Goal: Task Accomplishment & Management: Manage account settings

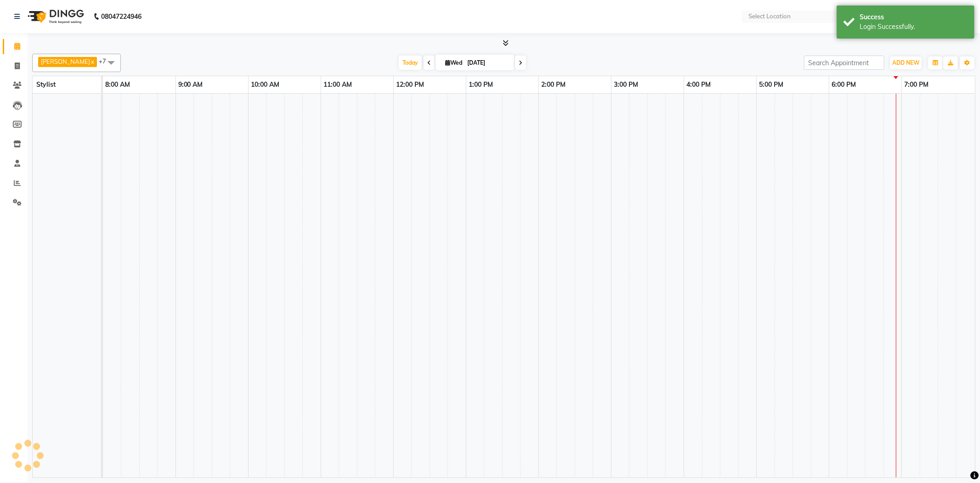
select select "en"
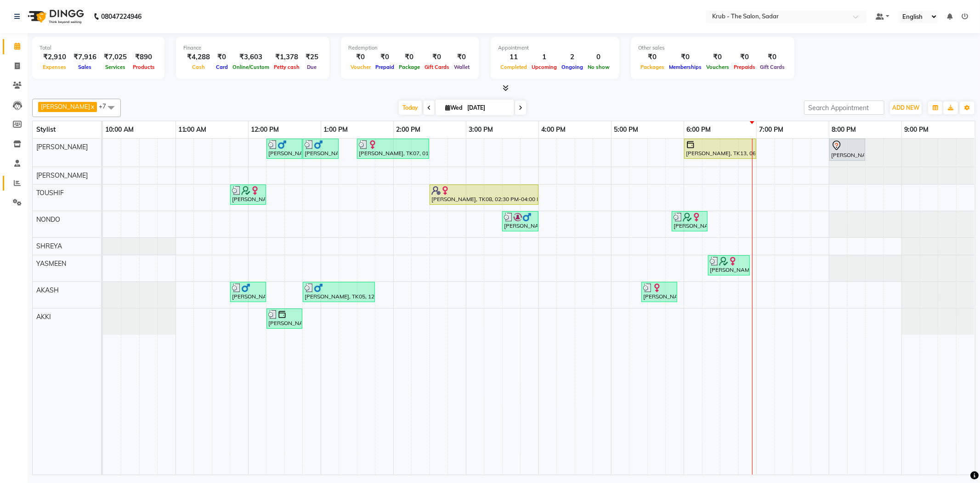
click at [17, 188] on span at bounding box center [17, 183] width 16 height 11
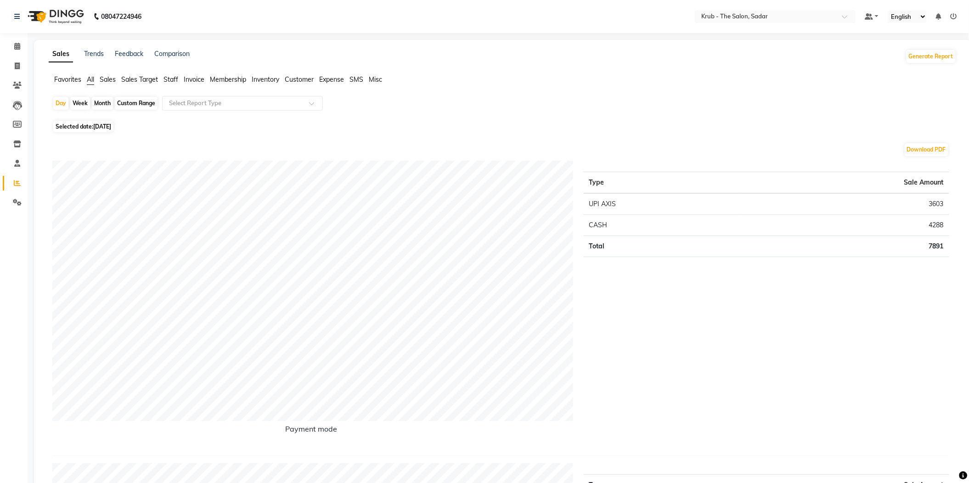
click at [137, 98] on div "Custom Range" at bounding box center [136, 103] width 43 height 13
select select "9"
select select "2025"
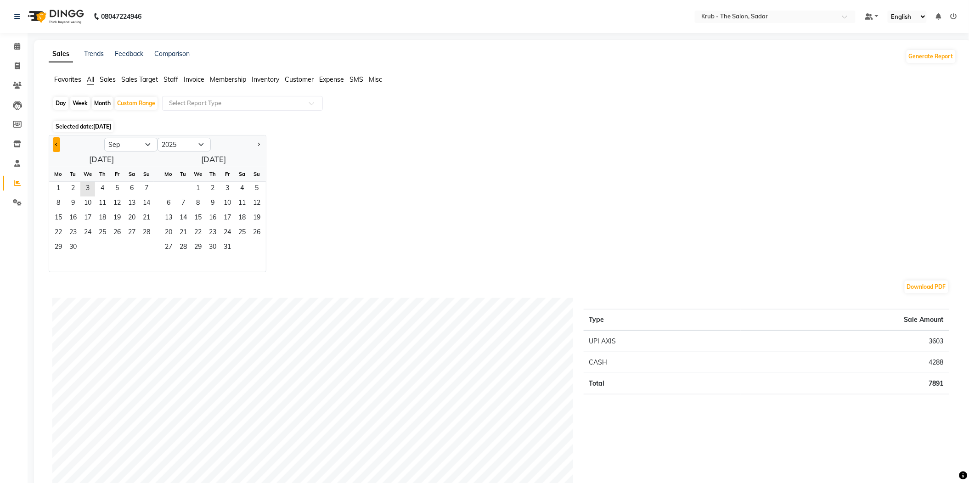
click at [56, 141] on button "Previous month" at bounding box center [56, 144] width 7 height 15
select select "8"
drag, startPoint x: 101, startPoint y: 173, endPoint x: 136, endPoint y: 216, distance: 55.2
click at [136, 216] on ngb-datepicker-month "Mo Tu We Th Fr Sa Su 1 2 3 4 5 6 7 8 9 10 11 12 13 14 15 16 17 18 19 20 21 22 2…" at bounding box center [101, 219] width 105 height 105
click at [139, 226] on span "24" at bounding box center [146, 233] width 15 height 15
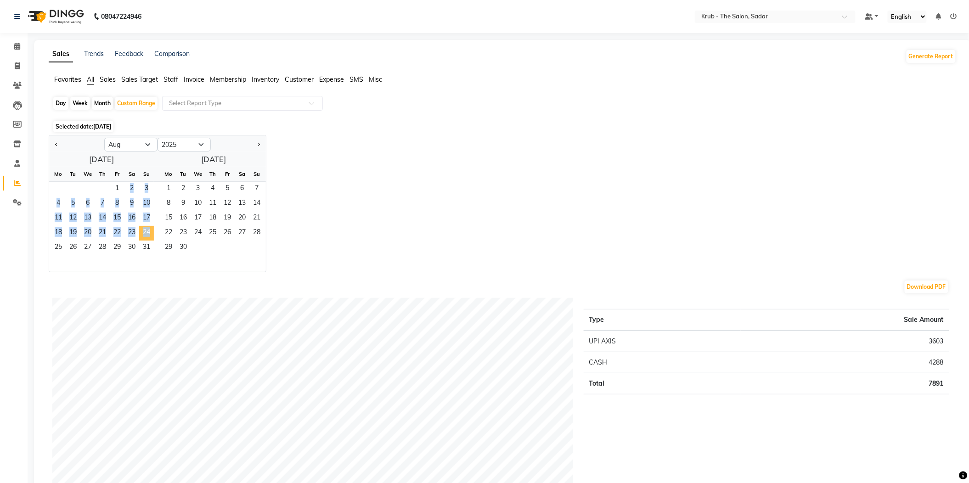
drag, startPoint x: 103, startPoint y: 175, endPoint x: 133, endPoint y: 215, distance: 49.5
click at [133, 215] on ngb-datepicker-month "Mo Tu We Th Fr Sa Su 1 2 3 4 5 6 7 8 9 10 11 12 13 14 15 16 17 18 19 20 21 22 2…" at bounding box center [101, 219] width 105 height 105
click at [139, 226] on span "24" at bounding box center [146, 233] width 15 height 15
drag, startPoint x: 107, startPoint y: 179, endPoint x: 132, endPoint y: 215, distance: 44.2
click at [132, 215] on ngb-datepicker-month "Mo Tu We Th Fr Sa Su 1 2 3 4 5 6 7 8 9 10 11 12 13 14 15 16 17 18 19 20 21 22 2…" at bounding box center [101, 219] width 105 height 105
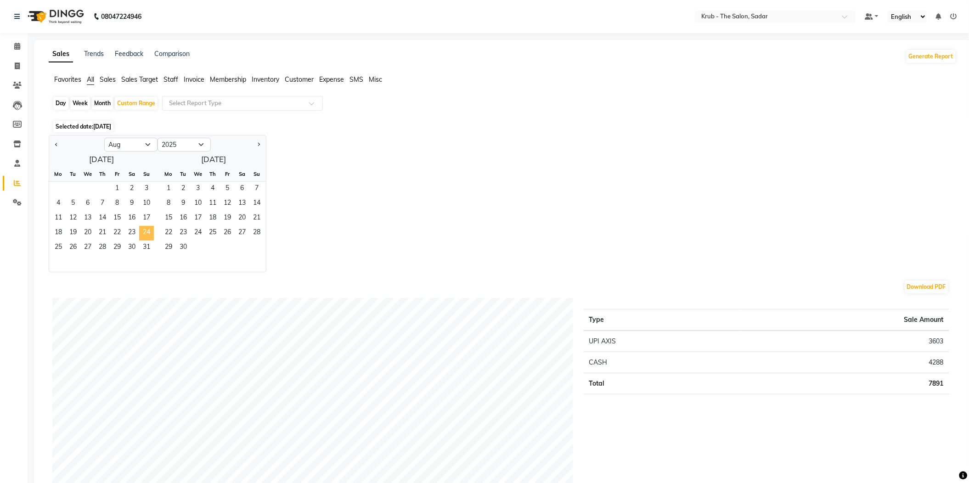
click at [139, 226] on span "24" at bounding box center [146, 233] width 15 height 15
click at [432, 142] on div "Jan Feb Mar Apr May Jun Jul Aug Sep Oct Nov Dec 2015 2016 2017 2018 2019 2020 2…" at bounding box center [503, 203] width 908 height 137
click at [502, 108] on div "Day Week Month Custom Range Select Report Type" at bounding box center [502, 107] width 901 height 22
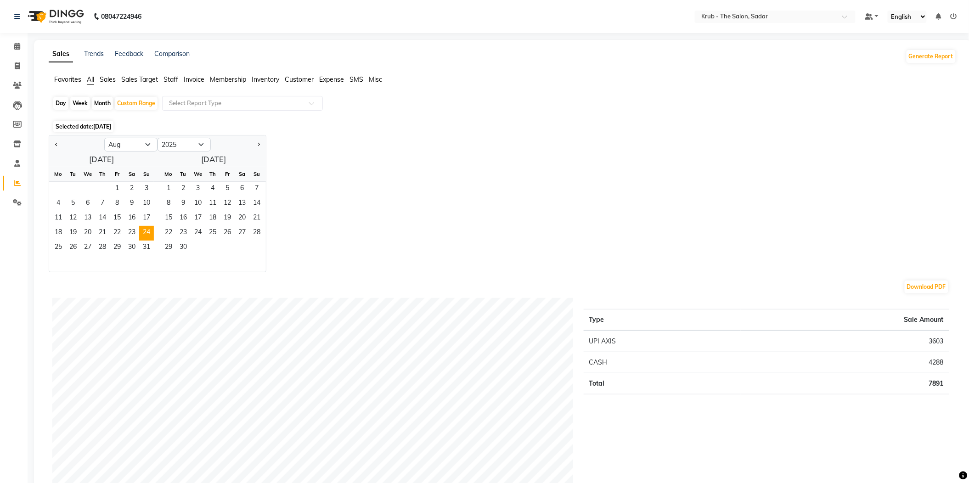
click at [250, 78] on ul "Favorites All Sales Sales Target Staff Invoice Membership Inventory Customer Ex…" at bounding box center [503, 80] width 908 height 10
click at [268, 80] on span "Inventory" at bounding box center [266, 79] width 28 height 8
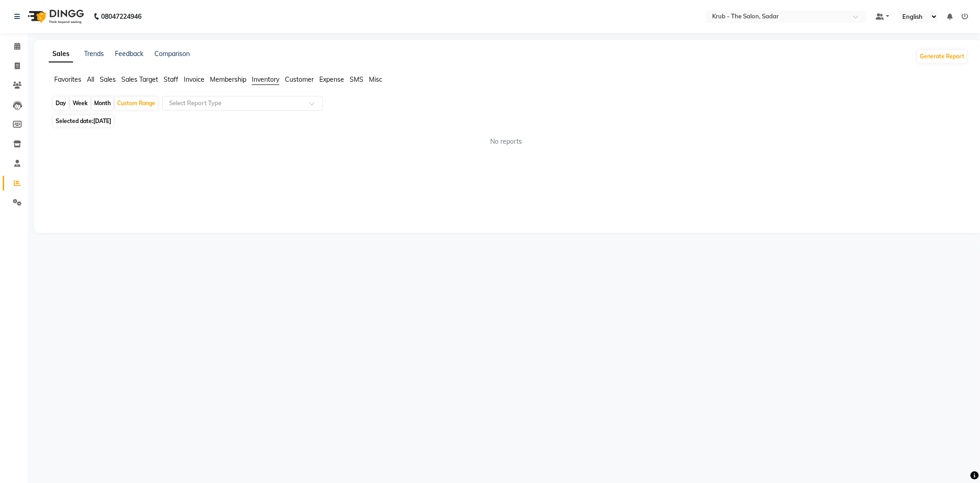
click at [100, 100] on div "Month" at bounding box center [102, 103] width 21 height 13
select select "8"
select select "2025"
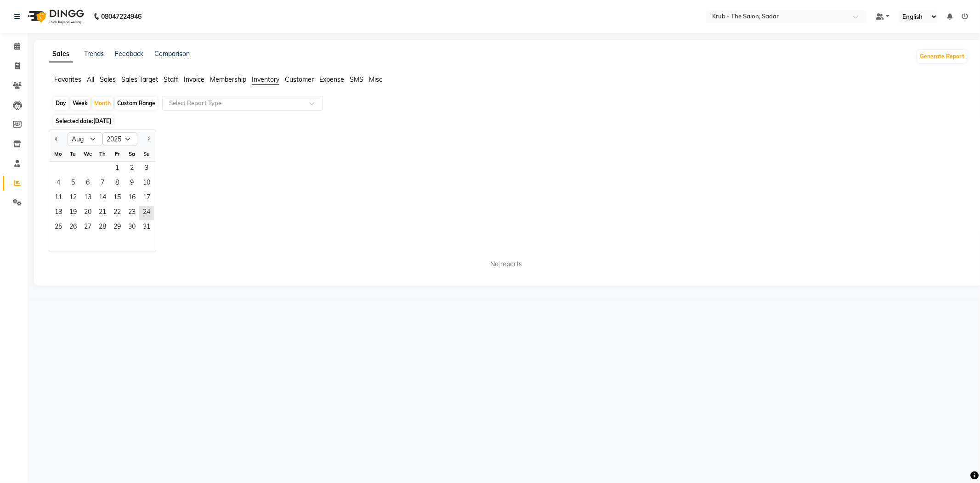
click at [133, 99] on div "Custom Range" at bounding box center [136, 103] width 43 height 13
select select "8"
select select "2025"
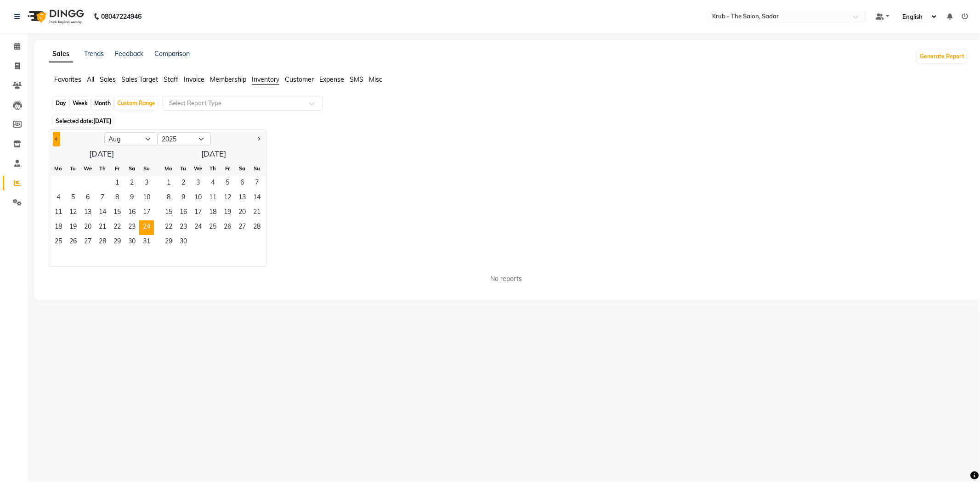
click at [56, 135] on button "Previous month" at bounding box center [56, 139] width 7 height 15
select select "7"
drag, startPoint x: 68, startPoint y: 170, endPoint x: 74, endPoint y: 179, distance: 11.2
click at [74, 179] on ngb-datepicker-month "Mo Tu We Th Fr Sa Su 1 2 3 4 5 6 7 8 9 10 11 12 13 14 15 16 17 18 19 20 21 22 2…" at bounding box center [101, 213] width 105 height 105
drag, startPoint x: 203, startPoint y: 174, endPoint x: 230, endPoint y: 210, distance: 45.0
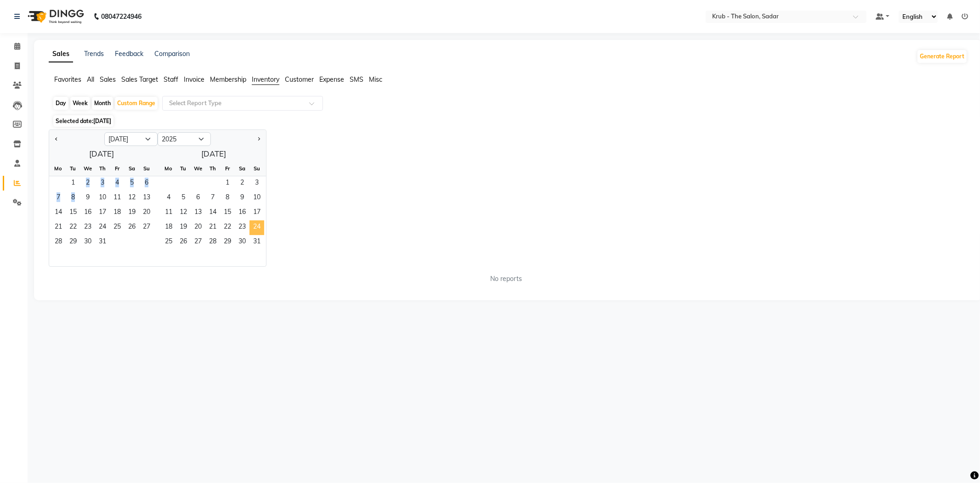
click at [230, 210] on ngb-datepicker-month "Mo Tu We Th Fr Sa Su 1 2 3 4 5 6 7 8 9 10 11 12 13 14 15 16 17 18 19 20 21 22 2…" at bounding box center [210, 213] width 112 height 105
click at [249, 220] on span "24" at bounding box center [256, 227] width 15 height 15
click at [209, 103] on input "text" at bounding box center [233, 103] width 132 height 9
click at [149, 97] on div "Custom Range" at bounding box center [136, 103] width 43 height 13
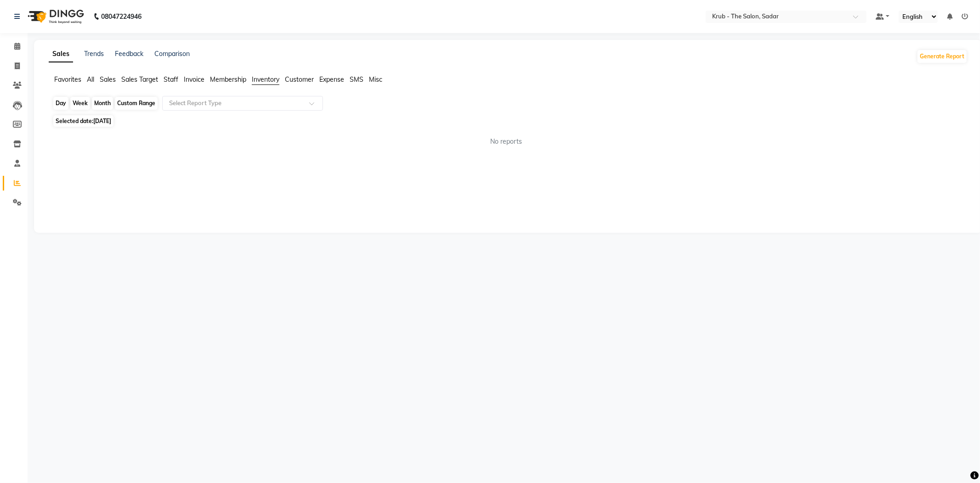
click at [149, 97] on div "Custom Range" at bounding box center [136, 103] width 43 height 13
select select "8"
select select "2025"
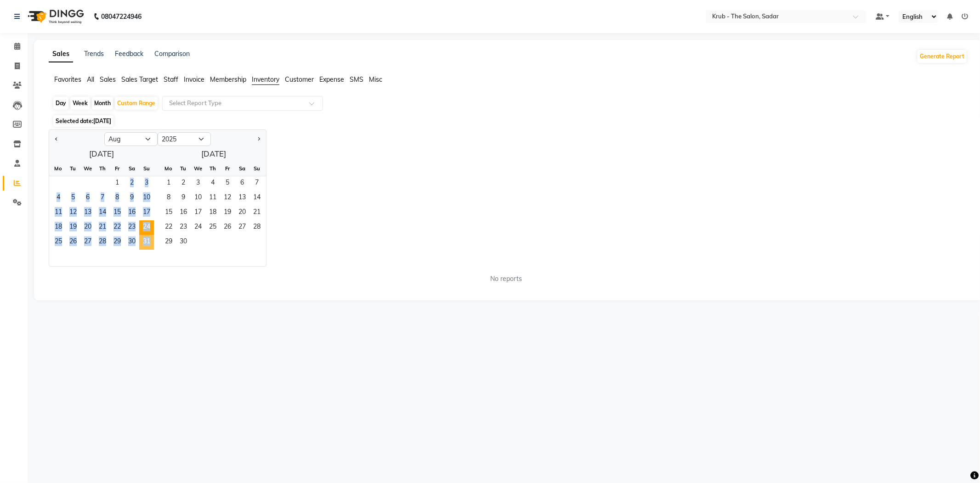
drag, startPoint x: 107, startPoint y: 175, endPoint x: 131, endPoint y: 220, distance: 50.1
click at [131, 220] on ngb-datepicker-month "Mo Tu We Th Fr Sa Su 1 2 3 4 5 6 7 8 9 10 11 12 13 14 15 16 17 18 19 20 21 22 2…" at bounding box center [101, 213] width 105 height 105
click at [139, 235] on span "31" at bounding box center [146, 242] width 15 height 15
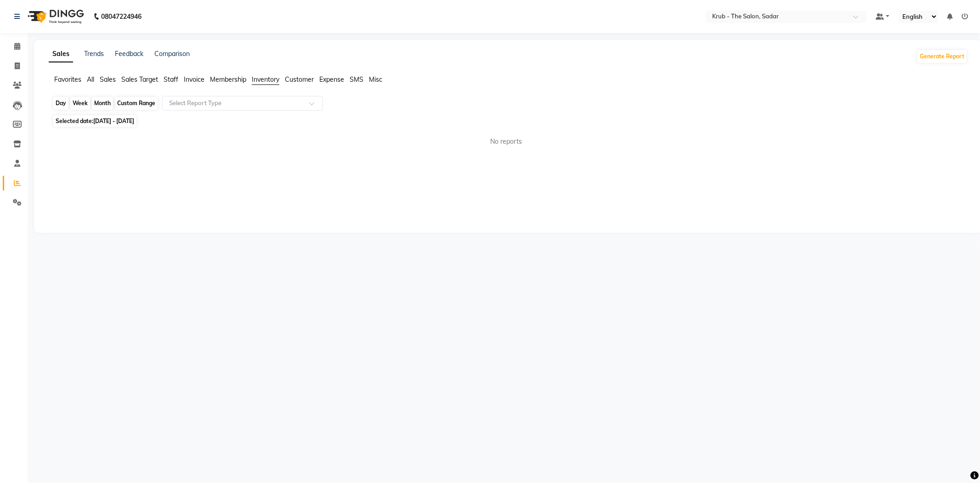
click at [122, 102] on div "Custom Range" at bounding box center [136, 103] width 43 height 13
select select "8"
select select "2025"
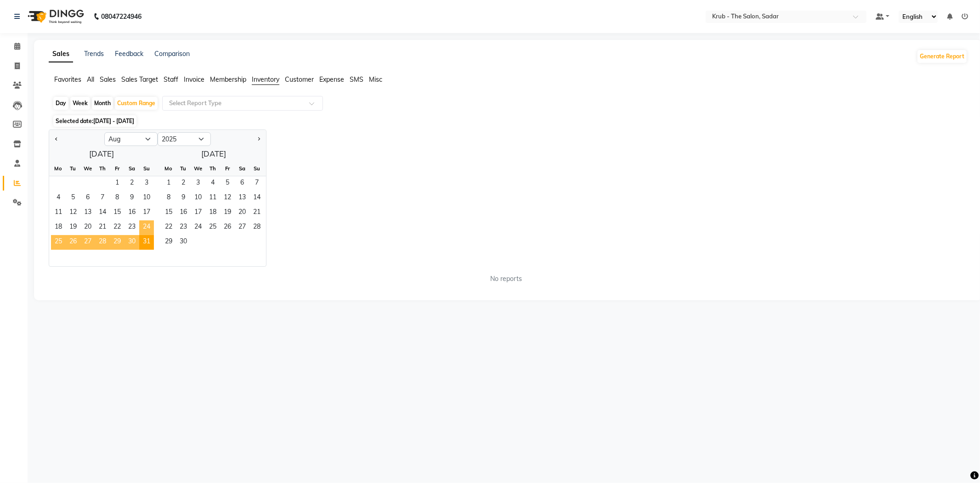
drag, startPoint x: 107, startPoint y: 170, endPoint x: 135, endPoint y: 207, distance: 46.2
click at [135, 207] on ngb-datepicker-month "Mo Tu We Th Fr Sa Su 1 2 3 4 5 6 7 8 9 10 11 12 13 14 15 16 17 18 19 20 21 22 2…" at bounding box center [101, 213] width 105 height 105
click at [139, 220] on span "24" at bounding box center [146, 227] width 15 height 15
click at [405, 138] on div "Jan Feb Mar Apr May Jun Jul Aug Sep Oct Nov Dec 2015 2016 2017 2018 2019 2020 2…" at bounding box center [508, 198] width 919 height 137
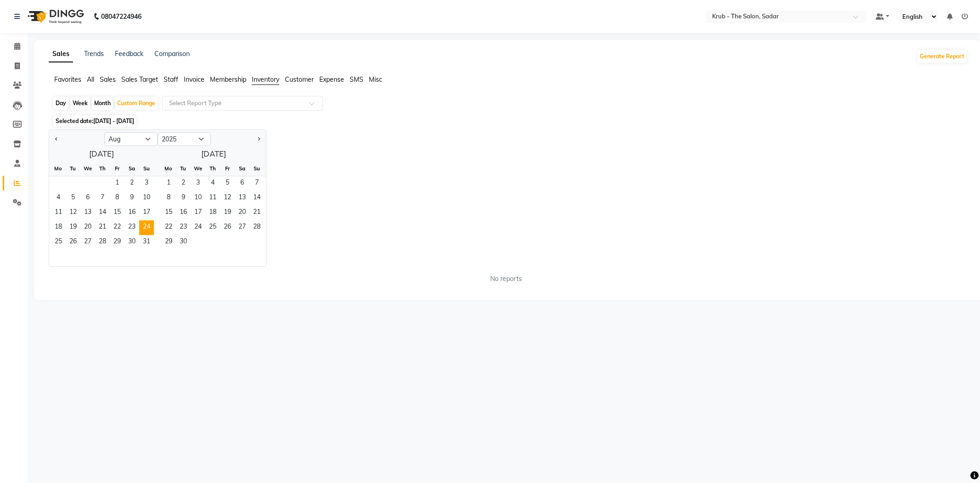
click at [53, 98] on div "Day" at bounding box center [60, 103] width 15 height 13
select select "8"
select select "2025"
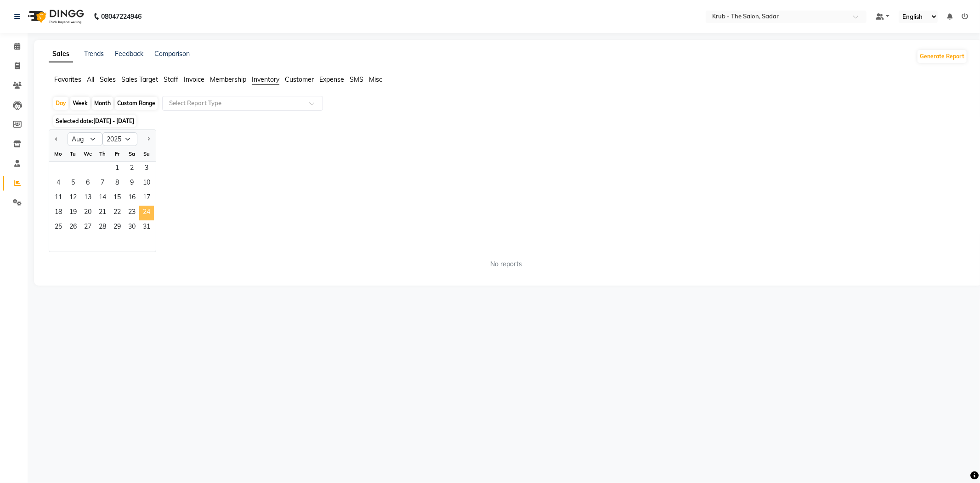
drag, startPoint x: 119, startPoint y: 177, endPoint x: 135, endPoint y: 195, distance: 23.8
click at [135, 195] on ngb-datepicker-month "Mo Tu We Th Fr Sa Su 1 2 3 4 5 6 7 8 9 10 11 12 13 14 15 16 17 18 19 20 21 22 2…" at bounding box center [102, 199] width 107 height 105
click at [139, 206] on span "24" at bounding box center [146, 213] width 15 height 15
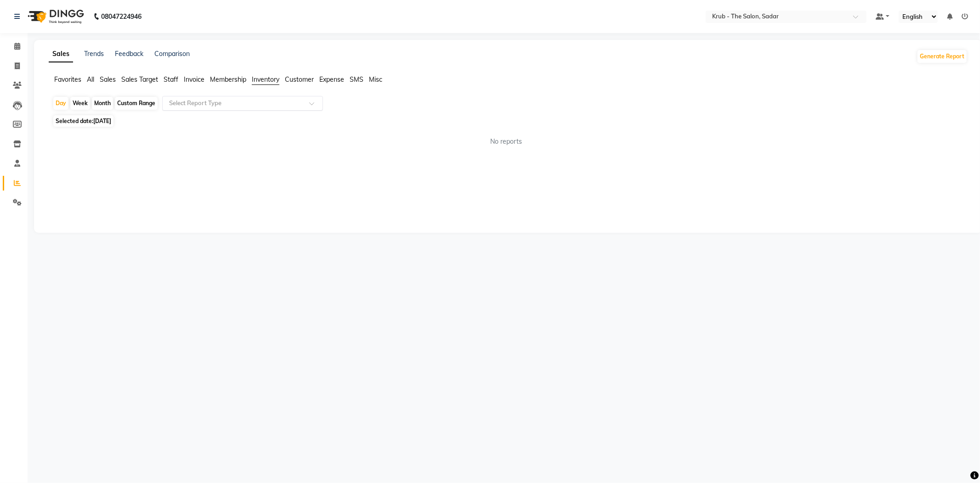
click at [269, 99] on input "text" at bounding box center [233, 103] width 132 height 9
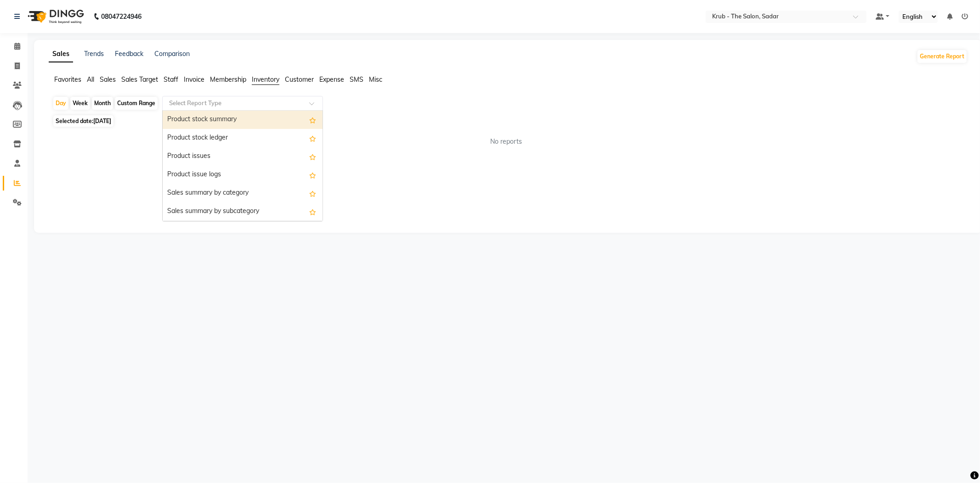
click at [171, 78] on span "Staff" at bounding box center [170, 79] width 15 height 8
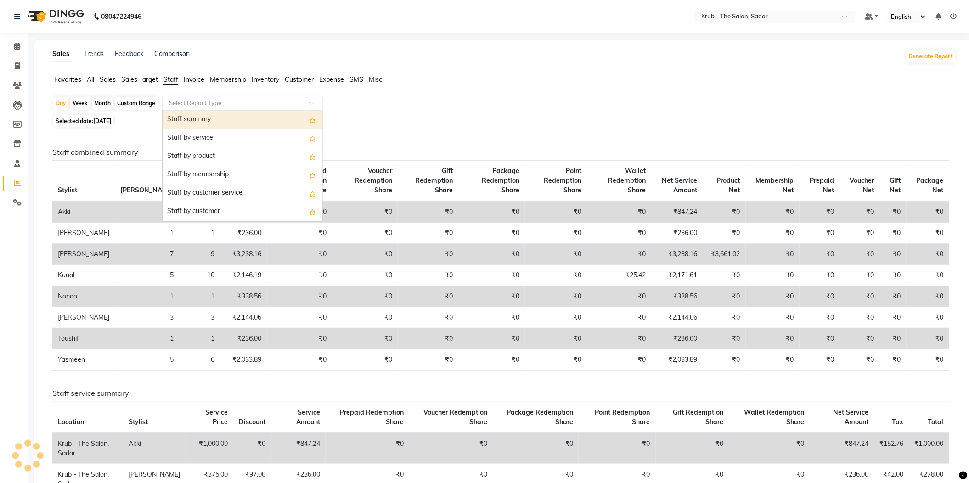
click at [200, 99] on input "text" at bounding box center [233, 103] width 132 height 9
click at [414, 103] on div "Day Week Month Custom Range Select Report Type Staff summary Staff by service S…" at bounding box center [502, 104] width 901 height 17
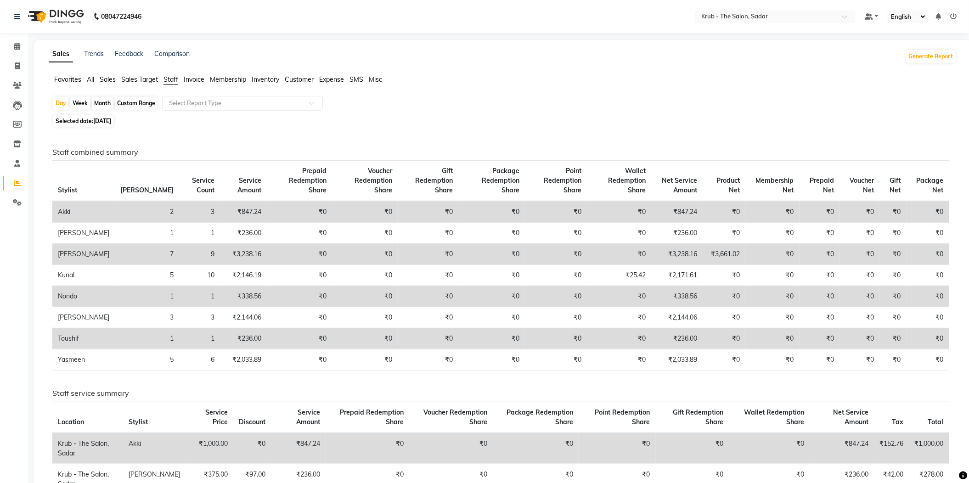
click at [99, 98] on div "Month" at bounding box center [102, 103] width 21 height 13
select select "8"
select select "2025"
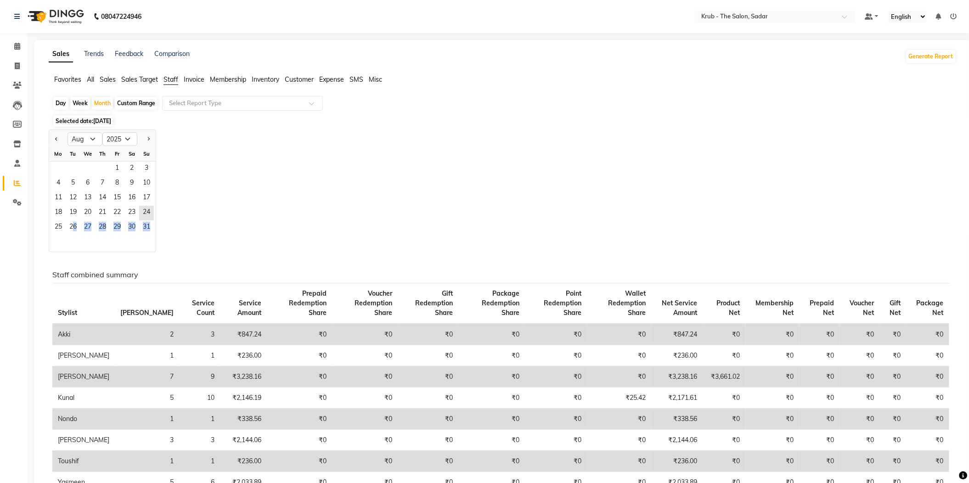
drag, startPoint x: 65, startPoint y: 210, endPoint x: 143, endPoint y: 217, distance: 78.8
click at [143, 217] on div "Jan Feb Mar Apr May Jun Jul Aug Sep Oct Nov Dec 2015 2016 2017 2018 2019 2020 2…" at bounding box center [503, 191] width 908 height 123
click at [139, 220] on span "31" at bounding box center [146, 227] width 15 height 15
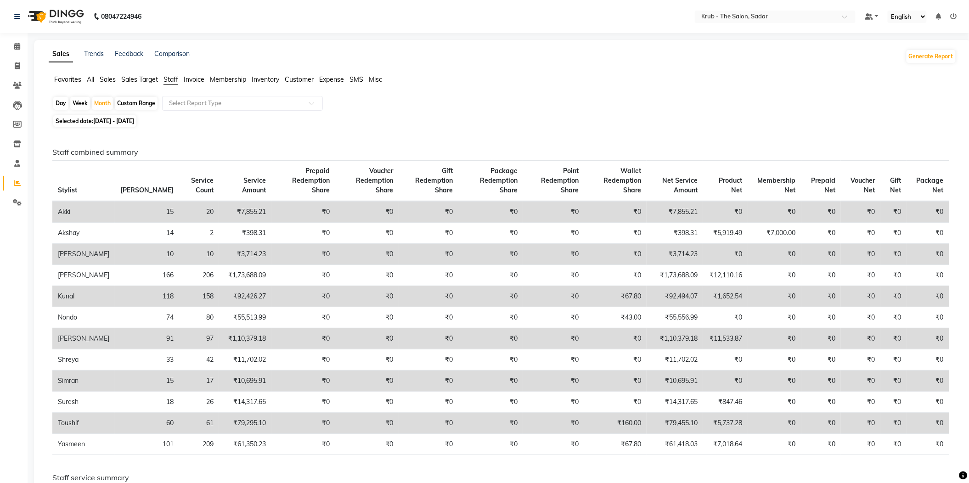
click at [141, 102] on div "Custom Range" at bounding box center [136, 103] width 43 height 13
select select "8"
select select "2025"
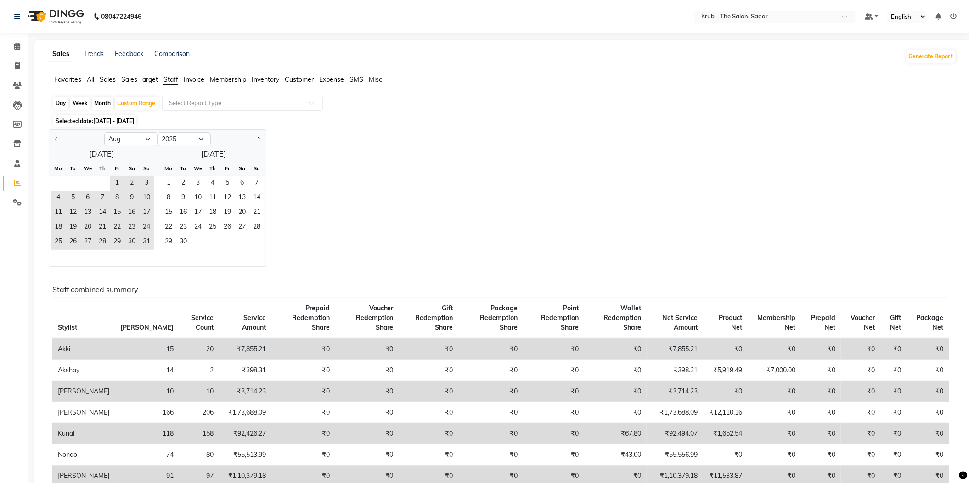
click at [353, 164] on div "Jan Feb Mar Apr May Jun Jul Aug Sep Oct Nov Dec 2015 2016 2017 2018 2019 2020 2…" at bounding box center [503, 198] width 908 height 137
click at [11, 164] on span at bounding box center [17, 163] width 16 height 11
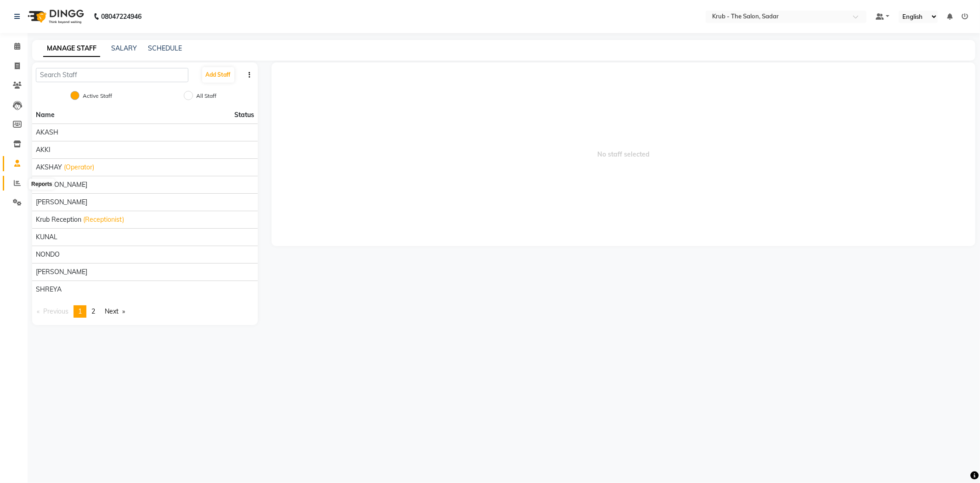
click at [14, 185] on icon at bounding box center [17, 183] width 7 height 7
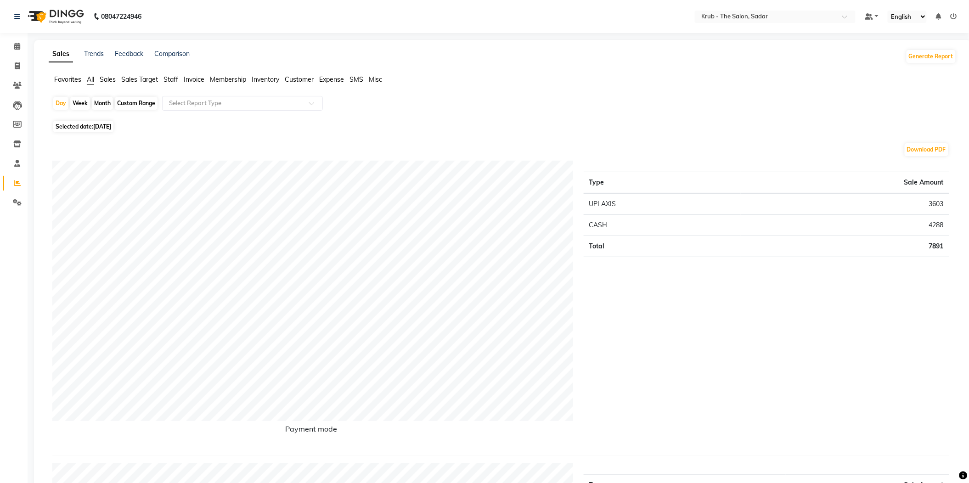
drag, startPoint x: 129, startPoint y: 99, endPoint x: 125, endPoint y: 116, distance: 17.0
click at [130, 100] on div "Custom Range" at bounding box center [136, 103] width 43 height 13
select select "9"
select select "2025"
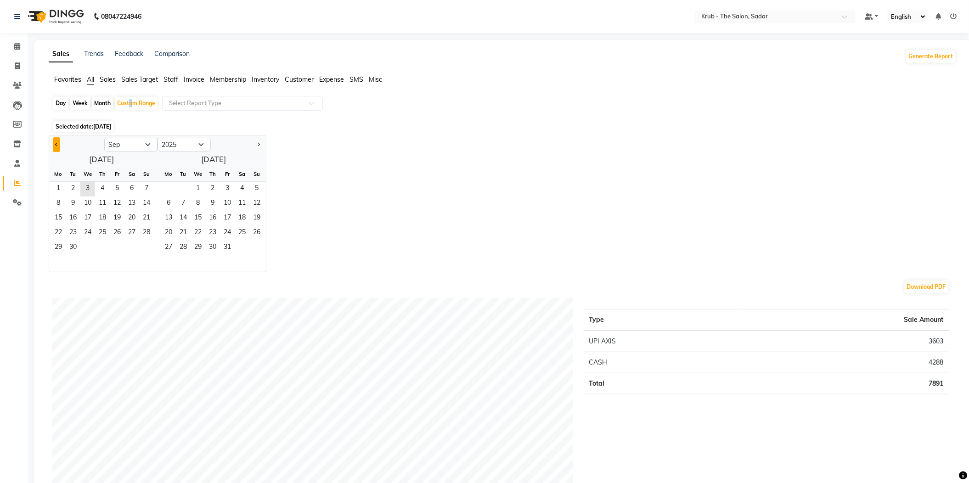
click at [54, 141] on button "Previous month" at bounding box center [56, 144] width 7 height 15
select select "8"
drag, startPoint x: 68, startPoint y: 230, endPoint x: 133, endPoint y: 228, distance: 64.3
click at [133, 241] on div "25 26 27 28 29 30 31" at bounding box center [101, 248] width 105 height 15
click at [139, 241] on span "31" at bounding box center [146, 248] width 15 height 15
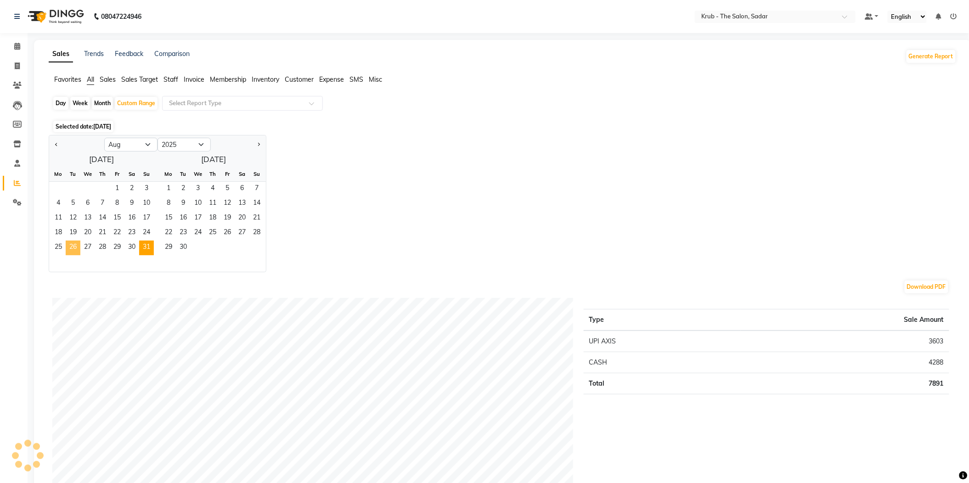
drag, startPoint x: 130, startPoint y: 227, endPoint x: 71, endPoint y: 226, distance: 58.8
click at [71, 241] on div "25 26 27 28 29 30 31" at bounding box center [101, 248] width 105 height 15
click at [71, 241] on span "26" at bounding box center [73, 248] width 15 height 15
drag, startPoint x: 71, startPoint y: 226, endPoint x: 125, endPoint y: 229, distance: 54.2
click at [125, 241] on div "25 26 27 28 29 30 31" at bounding box center [101, 248] width 105 height 15
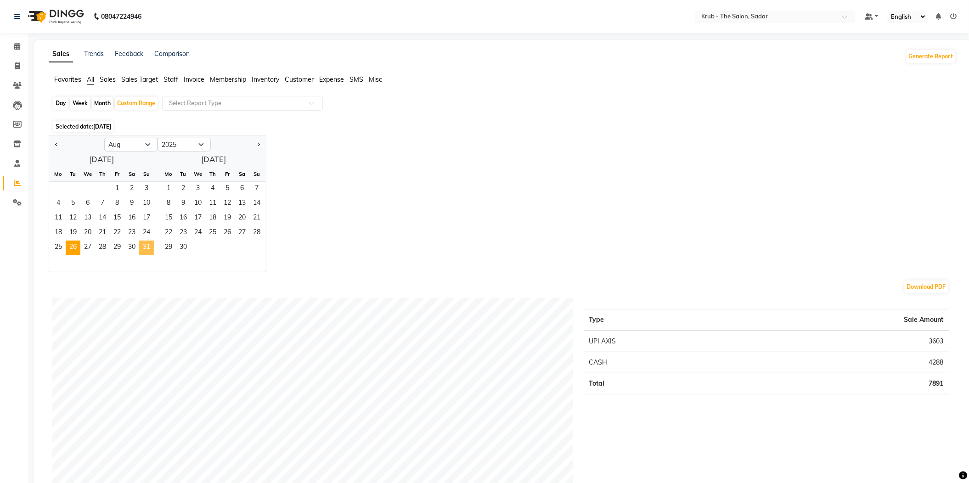
click at [139, 241] on span "31" at bounding box center [146, 248] width 15 height 15
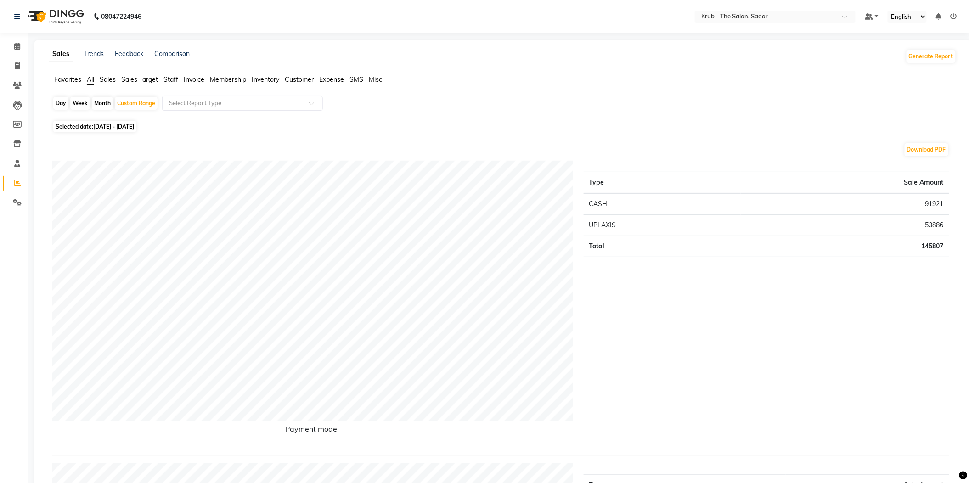
click at [178, 77] on span "Staff" at bounding box center [170, 79] width 15 height 8
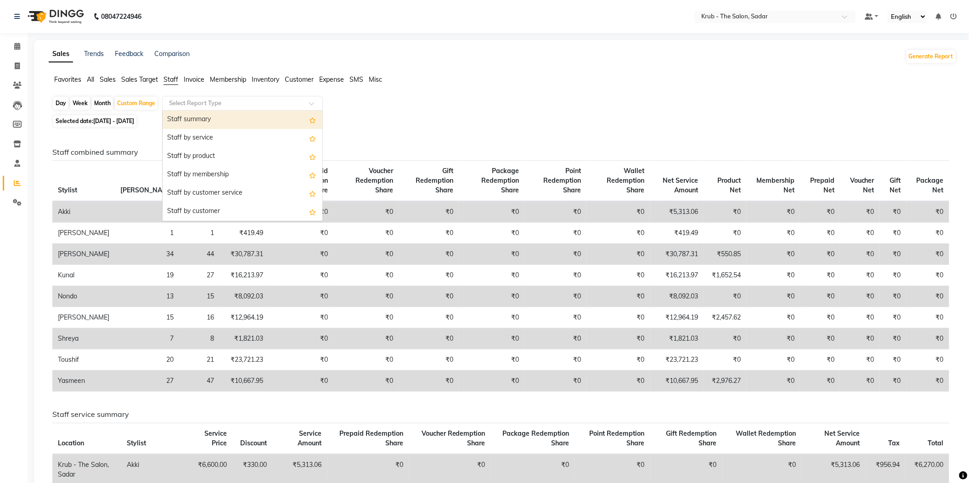
click at [245, 103] on input "text" at bounding box center [233, 103] width 132 height 9
click at [245, 114] on div "Staff summary" at bounding box center [243, 120] width 160 height 18
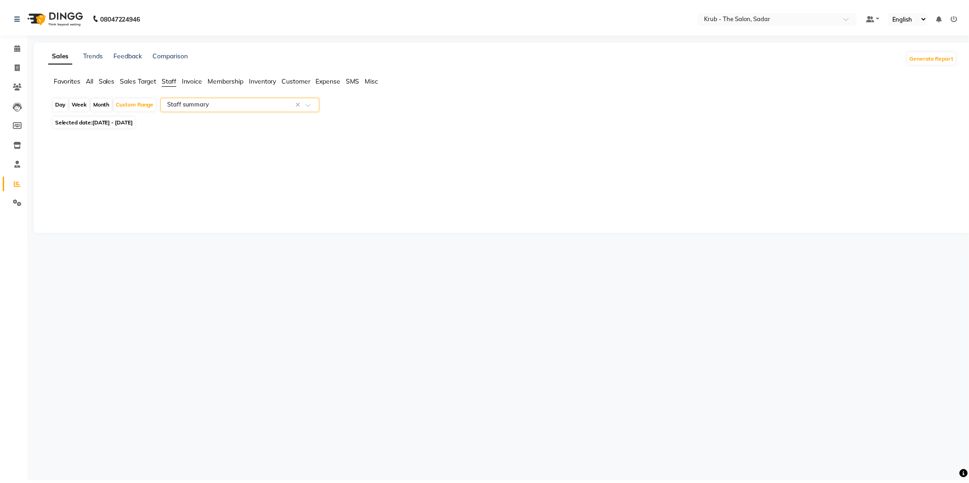
select select "filtered_report"
select select "pdf"
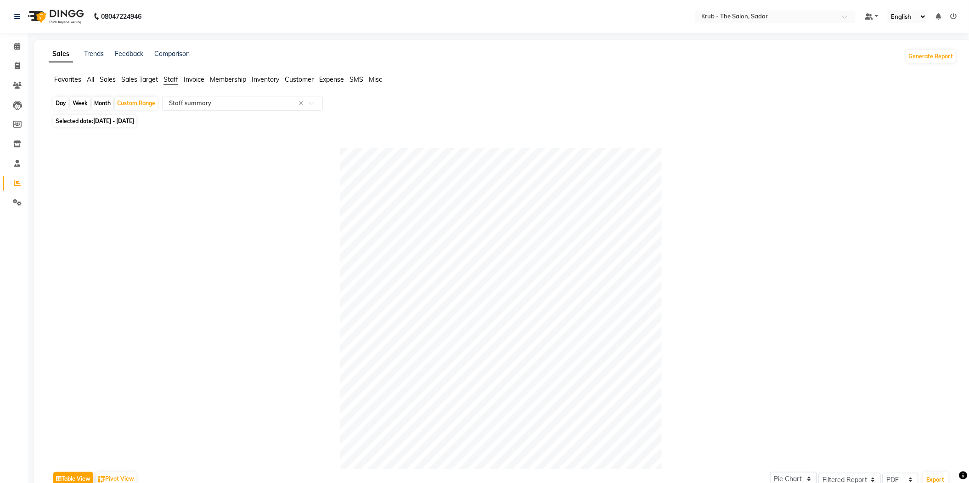
click at [242, 278] on div at bounding box center [500, 308] width 897 height 321
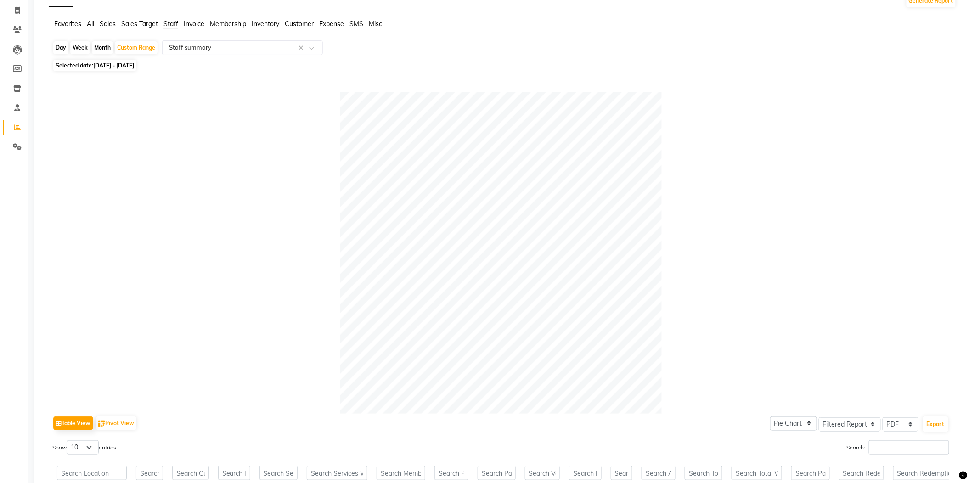
scroll to position [306, 0]
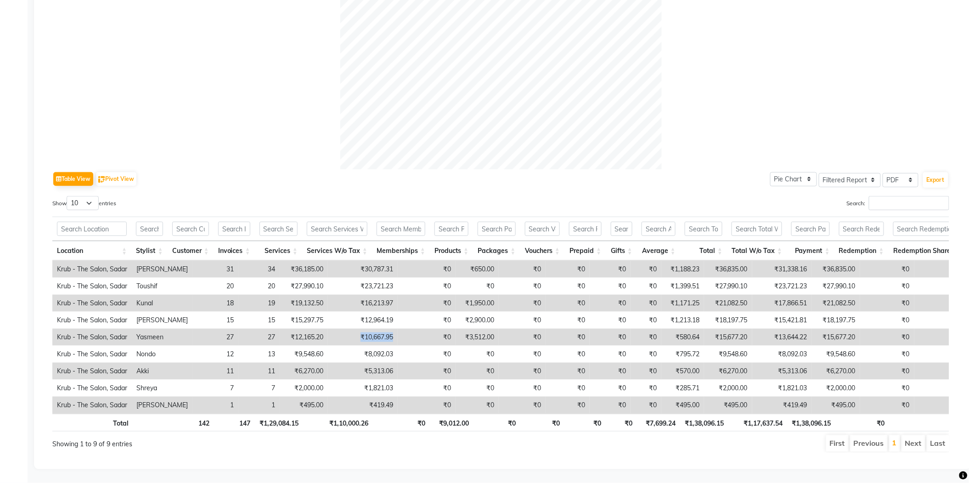
drag, startPoint x: 333, startPoint y: 319, endPoint x: 370, endPoint y: 321, distance: 36.4
click at [370, 329] on tr "Krub - The Salon, Sadar Yasmeen 27 27 ₹12,165.20 ₹10,667.95 ₹0 ₹3,512.00 ₹0 ₹0 …" at bounding box center [544, 337] width 984 height 17
click at [303, 169] on div "Table View Pivot View Pie Chart Bar Chart Select Full Report Filtered Report Se…" at bounding box center [500, 178] width 897 height 19
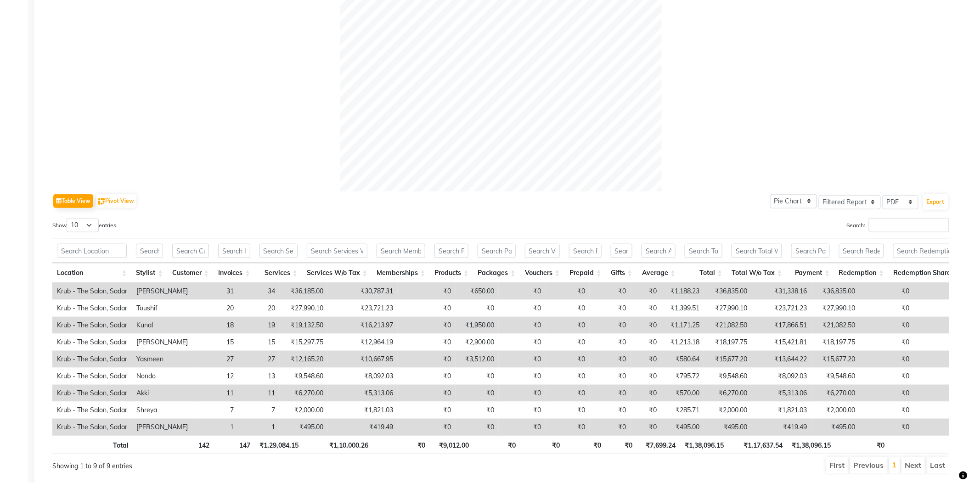
scroll to position [307, 0]
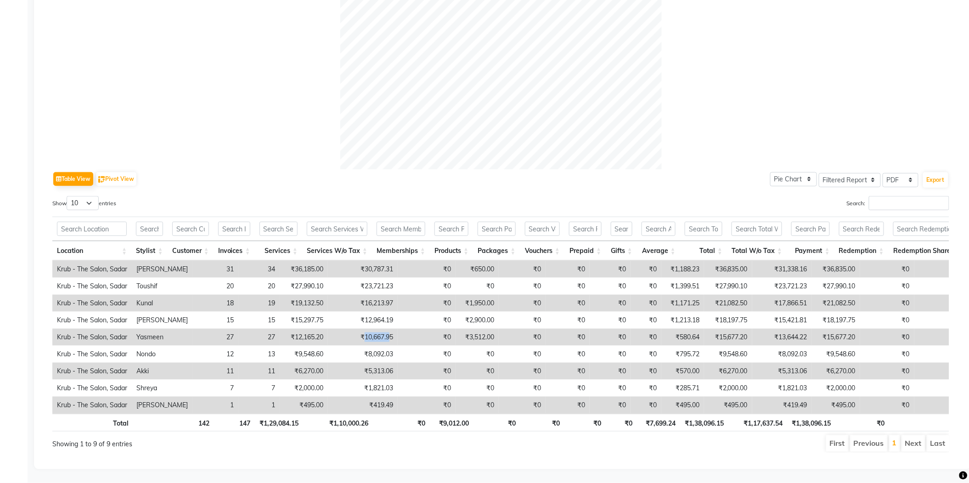
drag, startPoint x: 335, startPoint y: 316, endPoint x: 362, endPoint y: 320, distance: 26.9
click at [362, 329] on td "₹10,667.95" at bounding box center [363, 337] width 70 height 17
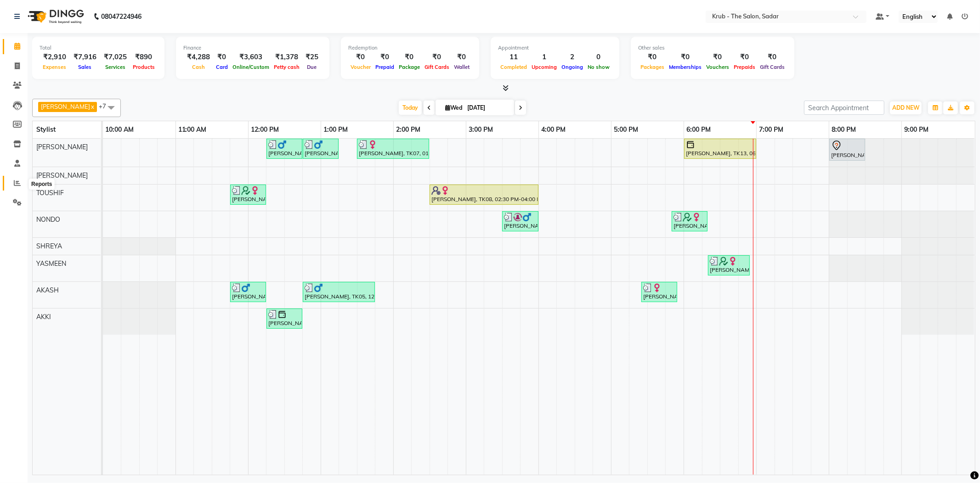
click at [16, 182] on icon at bounding box center [17, 183] width 7 height 7
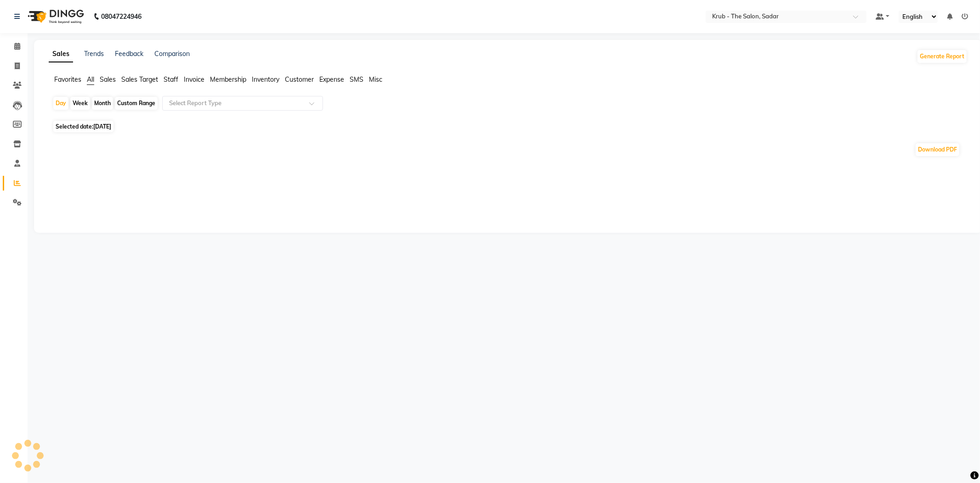
click at [127, 100] on div "Custom Range" at bounding box center [136, 103] width 43 height 13
select select "9"
select select "2025"
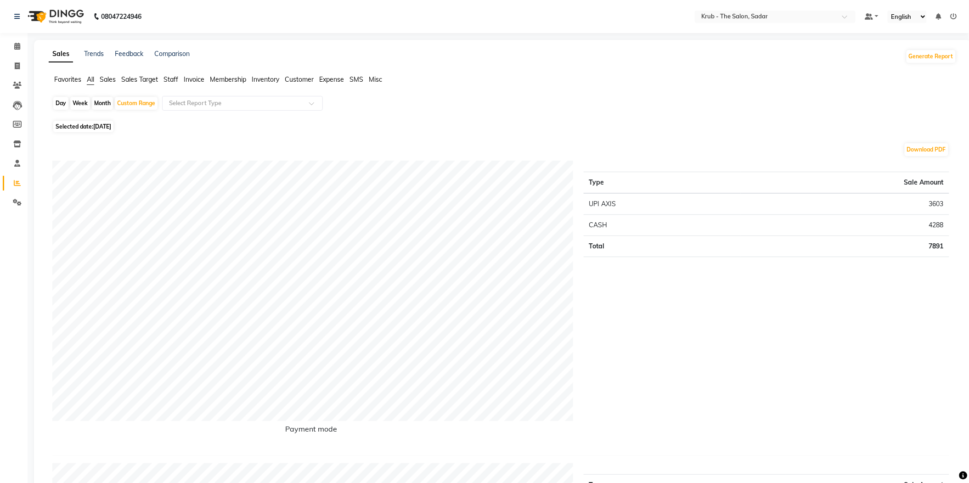
click at [105, 97] on div "Month" at bounding box center [102, 103] width 21 height 13
select select "9"
select select "2025"
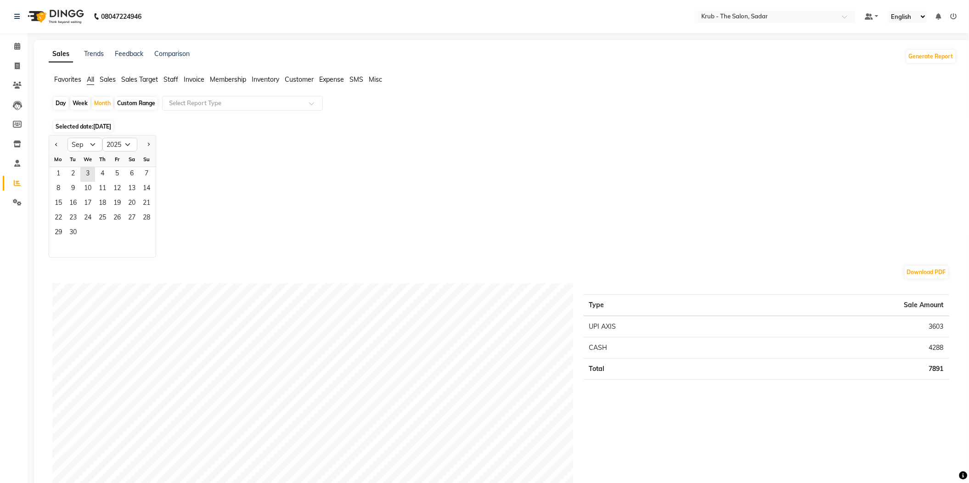
click at [125, 99] on div "Custom Range" at bounding box center [136, 103] width 43 height 13
select select "9"
select select "2025"
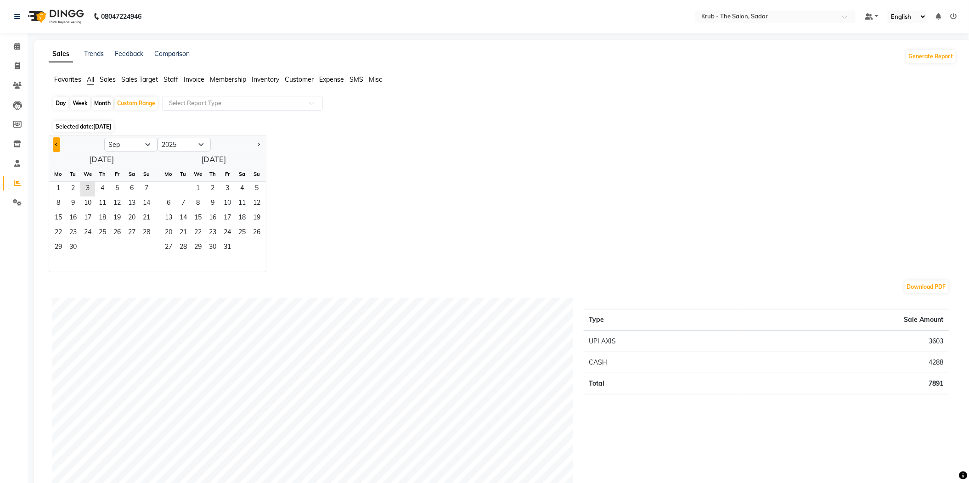
click at [55, 142] on span "Previous month" at bounding box center [56, 143] width 3 height 3
select select "8"
drag, startPoint x: 103, startPoint y: 175, endPoint x: 132, endPoint y: 212, distance: 46.8
click at [132, 212] on ngb-datepicker-month "Mo Tu We Th Fr Sa Su 1 2 3 4 5 6 7 8 9 10 11 12 13 14 15 16 17 18 19 20 21 22 2…" at bounding box center [101, 219] width 105 height 105
click at [139, 226] on span "24" at bounding box center [146, 233] width 15 height 15
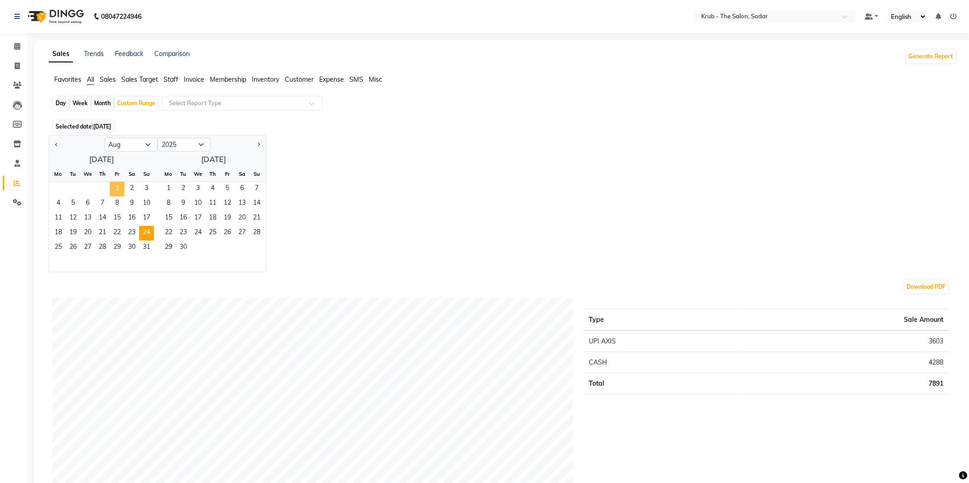
drag, startPoint x: 131, startPoint y: 212, endPoint x: 111, endPoint y: 171, distance: 46.0
click at [111, 171] on ngb-datepicker-month "Mo Tu We Th Fr Sa Su 1 2 3 4 5 6 7 8 9 10 11 12 13 14 15 16 17 18 19 20 21 22 2…" at bounding box center [101, 219] width 105 height 105
click at [111, 182] on span "1" at bounding box center [117, 189] width 15 height 15
drag, startPoint x: 108, startPoint y: 172, endPoint x: 132, endPoint y: 216, distance: 50.1
click at [132, 216] on ngb-datepicker-month "Mo Tu We Th Fr Sa Su 1 2 3 4 5 6 7 8 9 10 11 12 13 14 15 16 17 18 19 20 21 22 2…" at bounding box center [101, 219] width 105 height 105
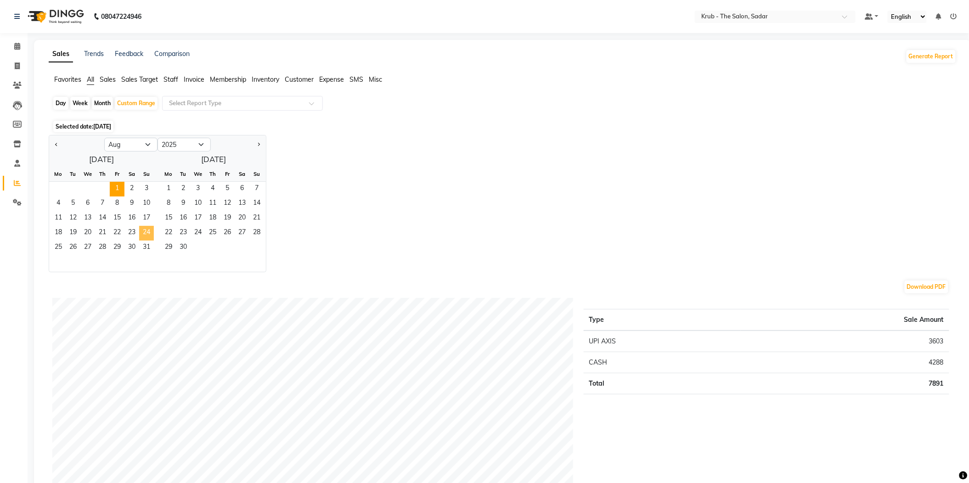
click at [139, 226] on span "24" at bounding box center [146, 233] width 15 height 15
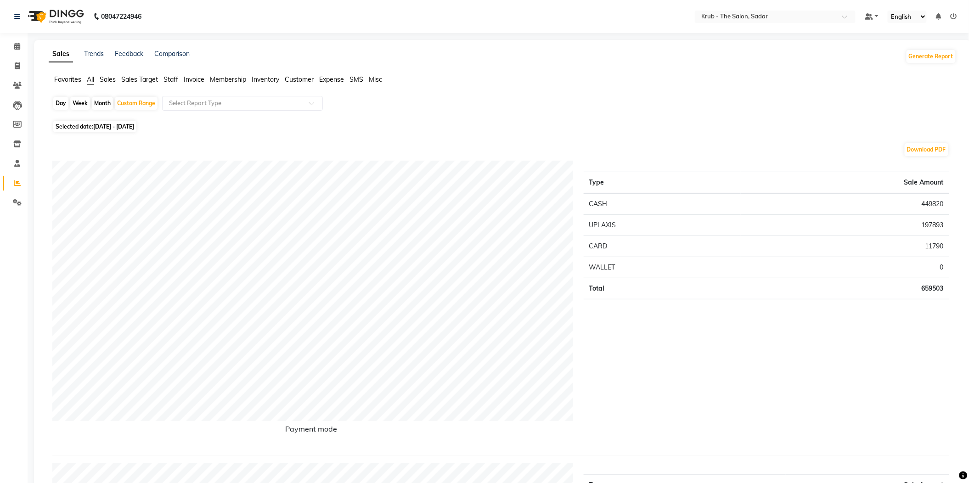
click at [168, 76] on span "Staff" at bounding box center [170, 79] width 15 height 8
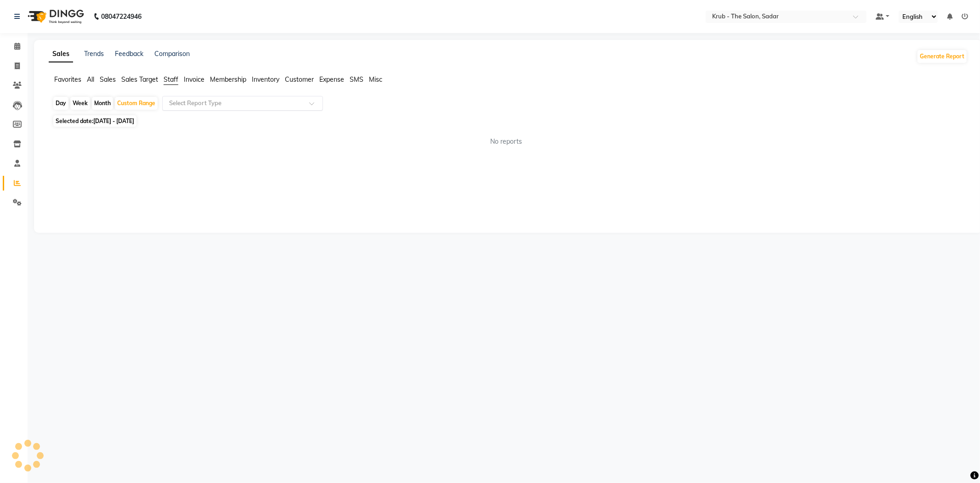
click at [212, 101] on input "text" at bounding box center [233, 103] width 132 height 9
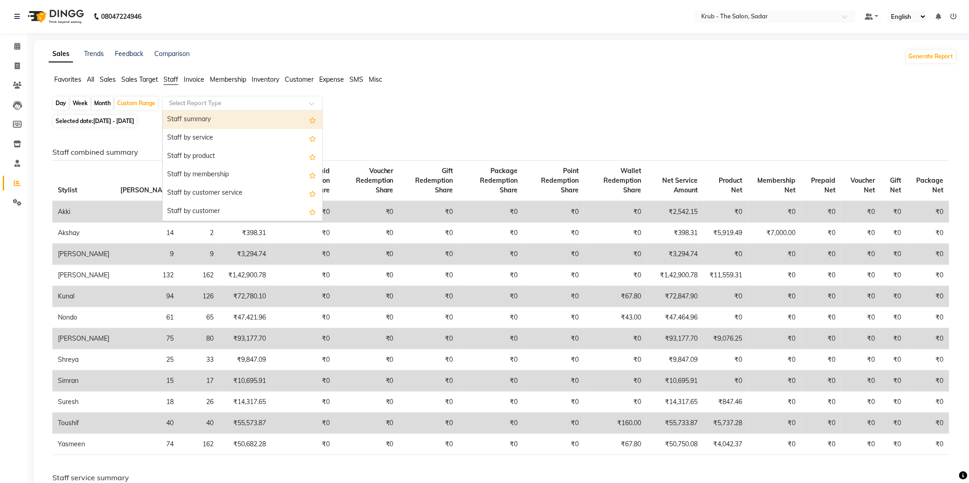
click at [228, 113] on div "Staff summary" at bounding box center [243, 120] width 160 height 18
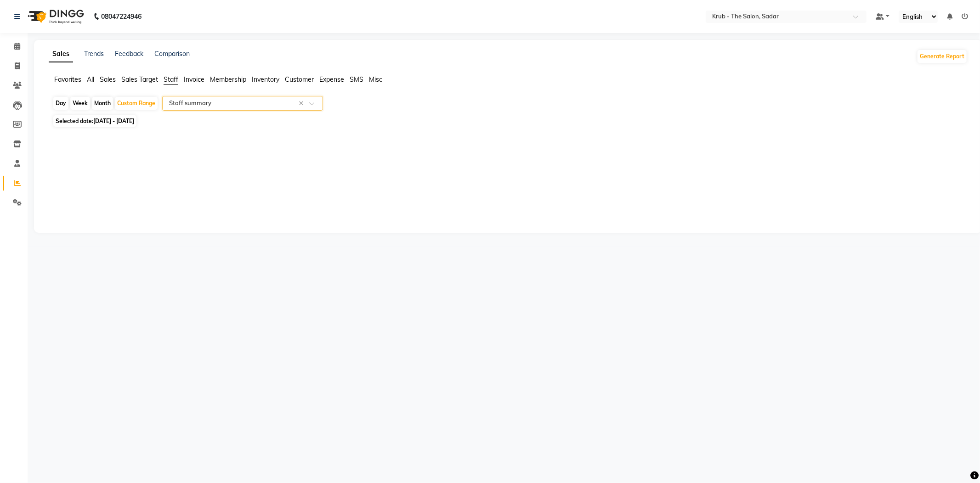
select select "filtered_report"
select select "pdf"
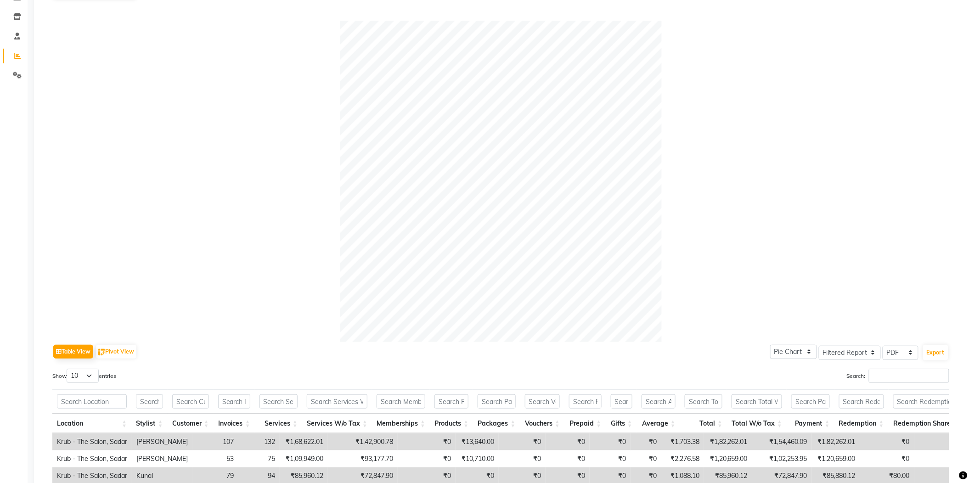
scroll to position [306, 0]
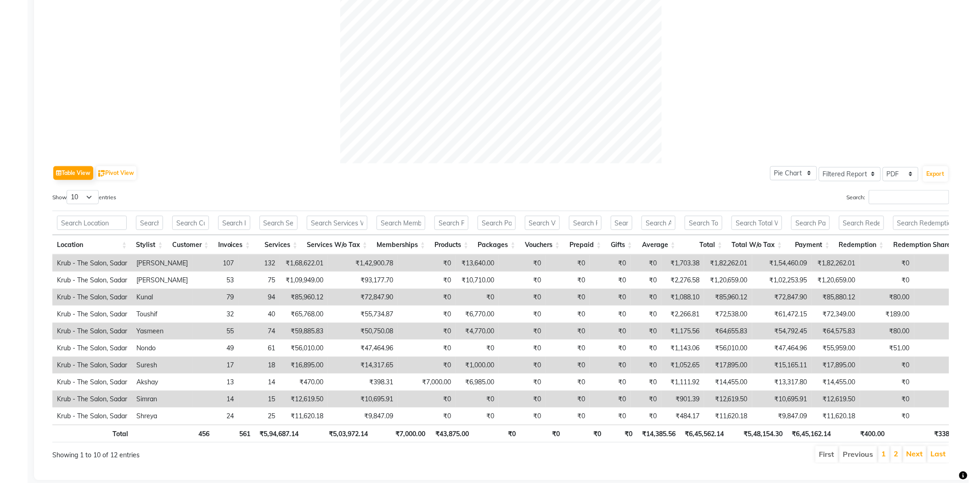
click at [314, 177] on div "Table View Pivot View Pie Chart Bar Chart Select Full Report Filtered Report Se…" at bounding box center [500, 313] width 897 height 300
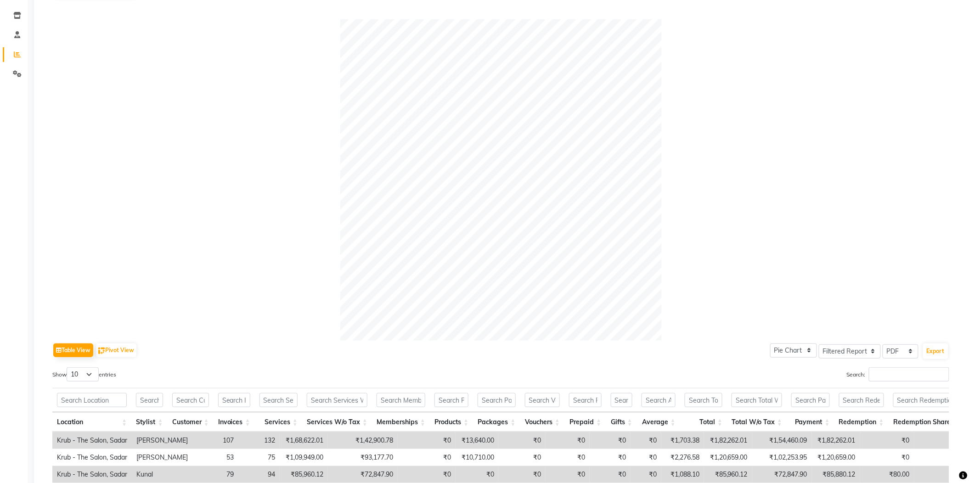
scroll to position [245, 0]
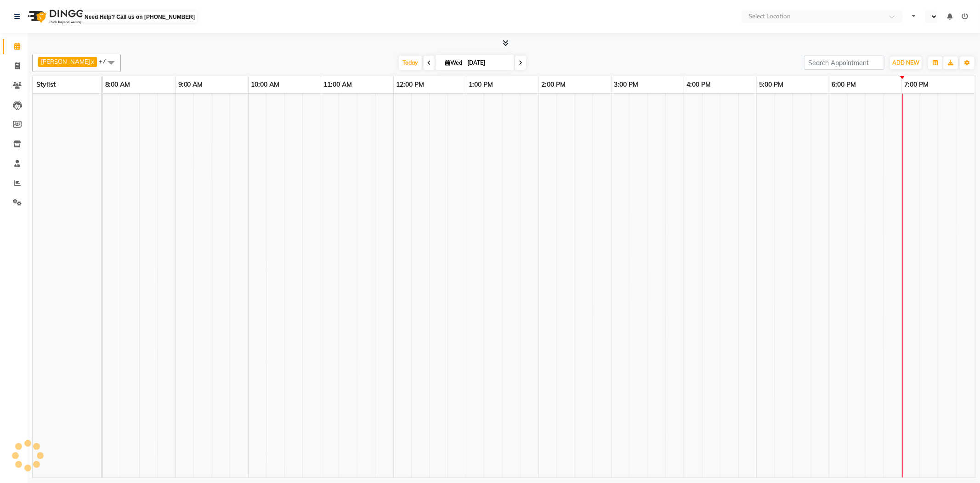
select select "en"
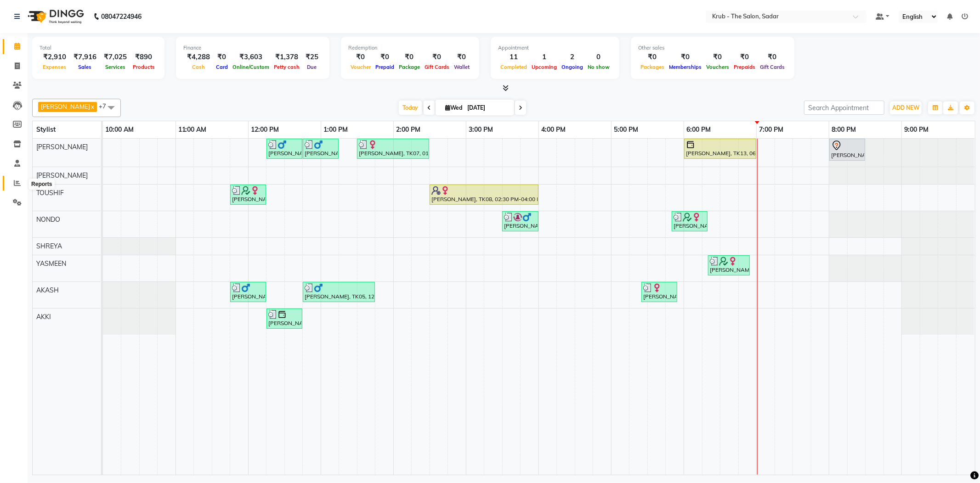
click at [17, 180] on icon at bounding box center [17, 183] width 7 height 7
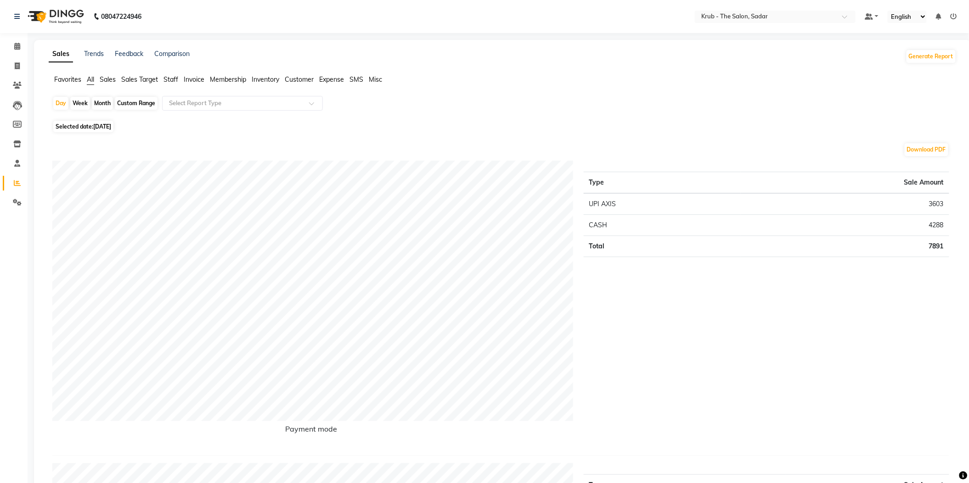
click at [103, 97] on div "Month" at bounding box center [102, 103] width 21 height 13
select select "9"
select select "2025"
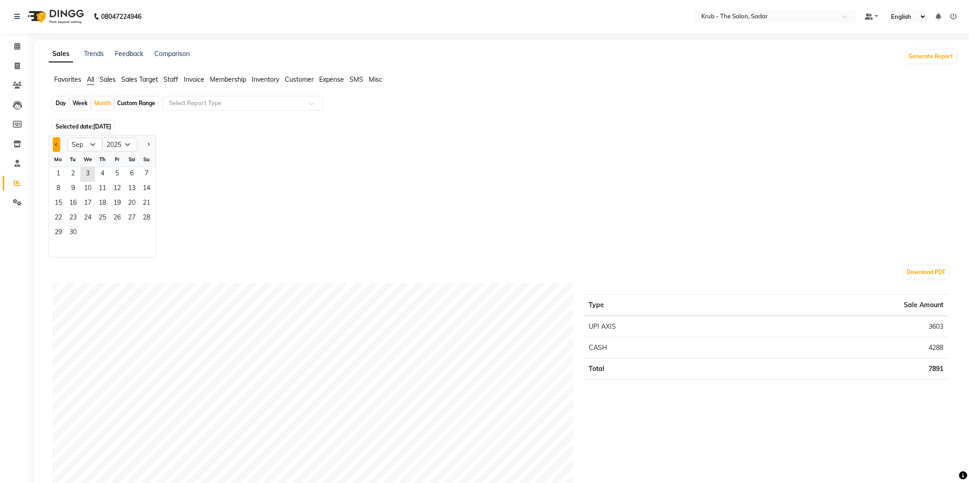
click at [55, 140] on button "Previous month" at bounding box center [56, 144] width 7 height 15
select select "8"
drag, startPoint x: 100, startPoint y: 162, endPoint x: 131, endPoint y: 212, distance: 58.8
click at [131, 212] on ngb-datepicker-month "Mo Tu We Th Fr Sa Su 1 2 3 4 5 6 7 8 9 10 11 12 13 14 15 16 17 18 19 20 21 22 2…" at bounding box center [102, 204] width 107 height 105
click at [139, 226] on span "31" at bounding box center [146, 233] width 15 height 15
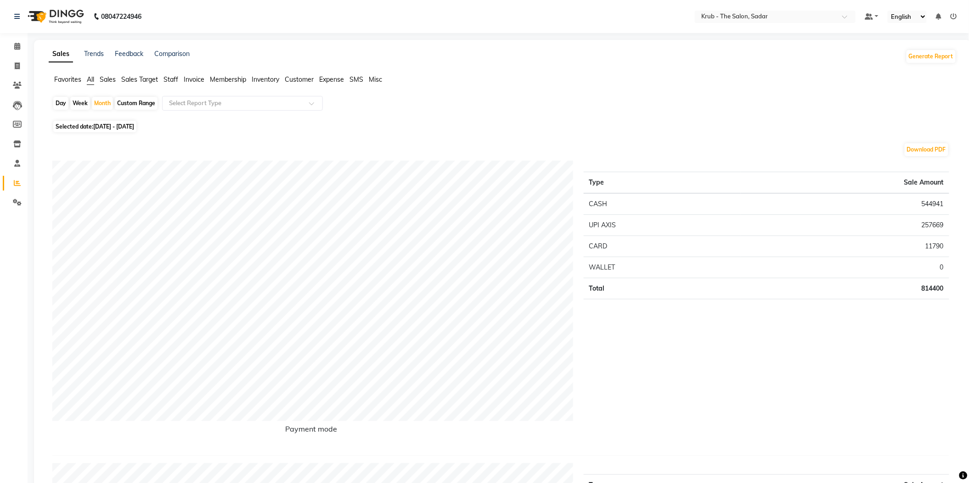
click at [168, 77] on span "Staff" at bounding box center [170, 79] width 15 height 8
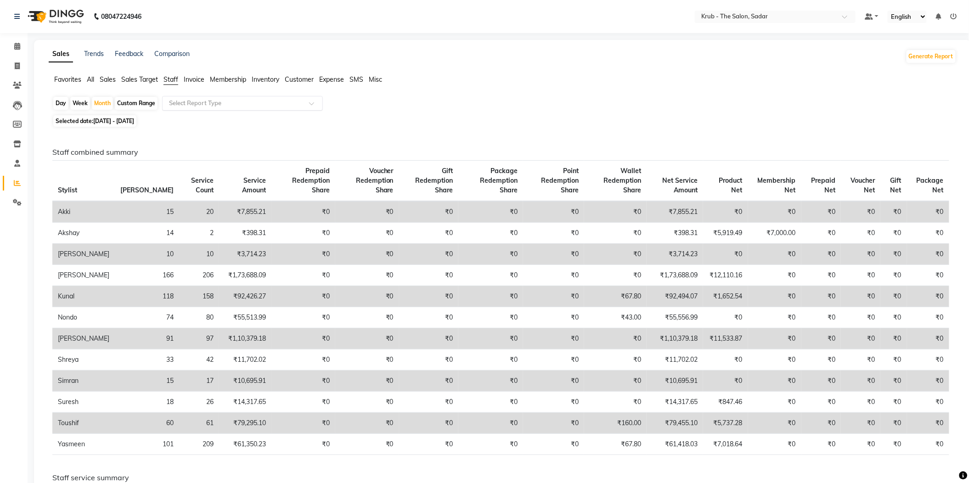
click at [217, 101] on input "text" at bounding box center [233, 103] width 132 height 9
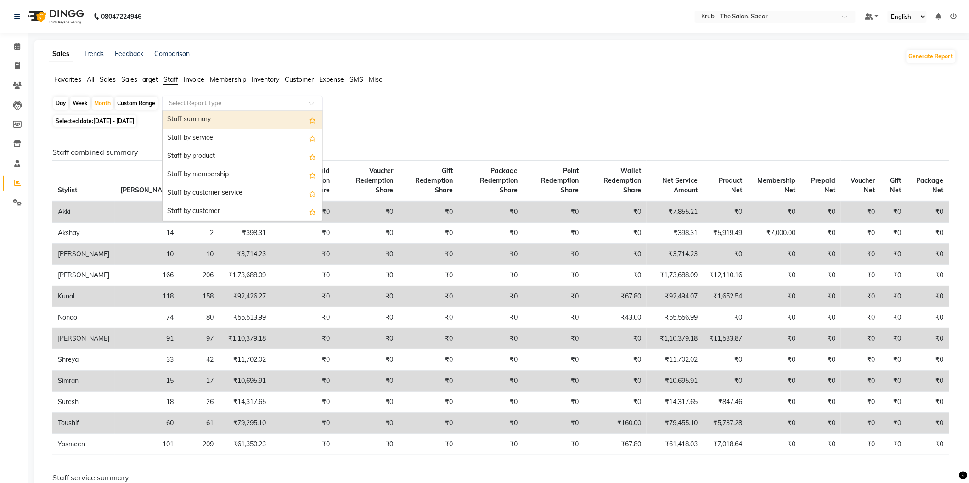
click at [220, 115] on div "Staff summary" at bounding box center [243, 120] width 160 height 18
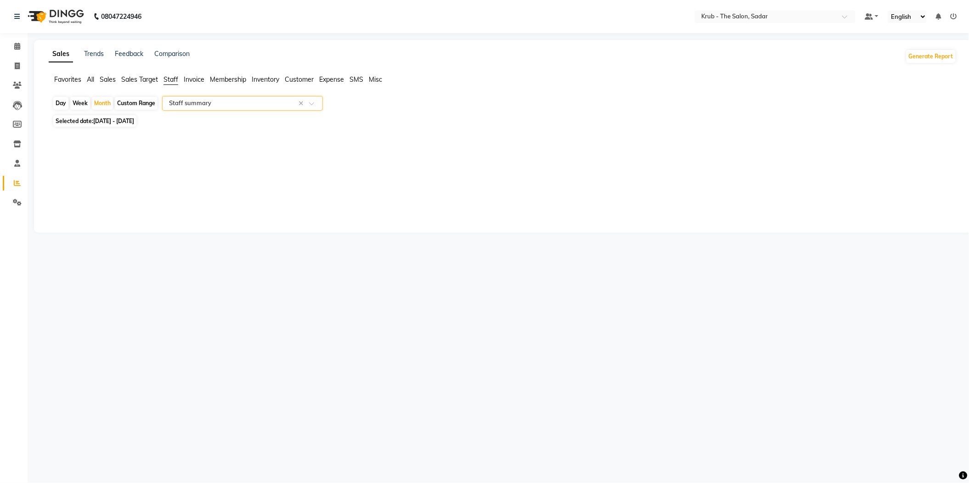
select select "filtered_report"
select select "pdf"
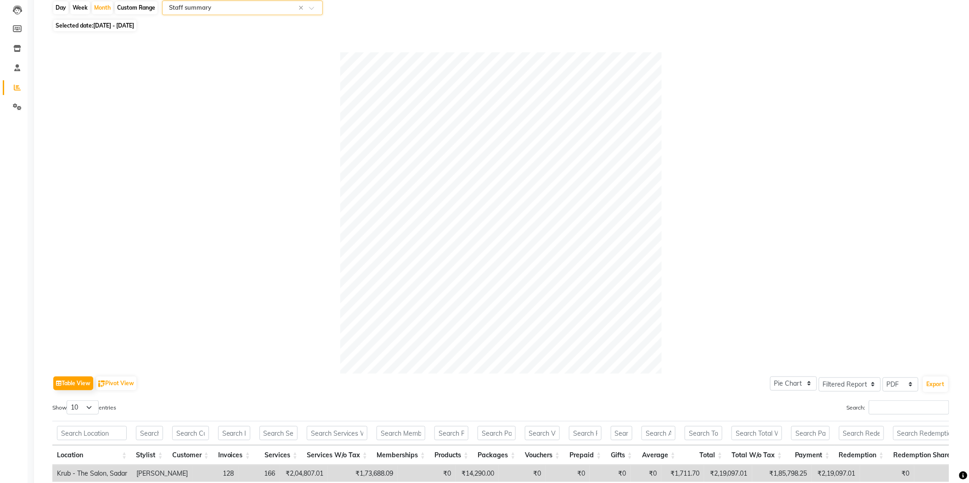
scroll to position [306, 0]
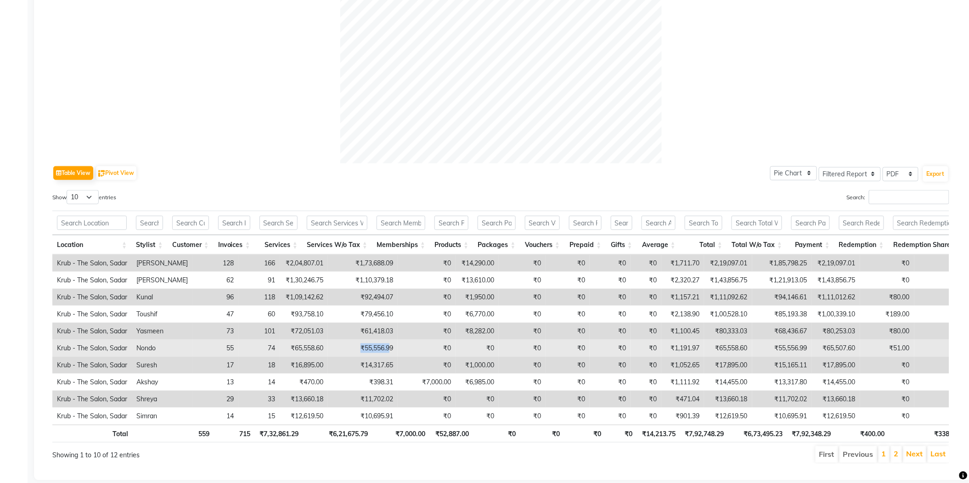
drag, startPoint x: 333, startPoint y: 335, endPoint x: 362, endPoint y: 335, distance: 29.4
click at [362, 340] on td "₹55,556.99" at bounding box center [363, 348] width 70 height 17
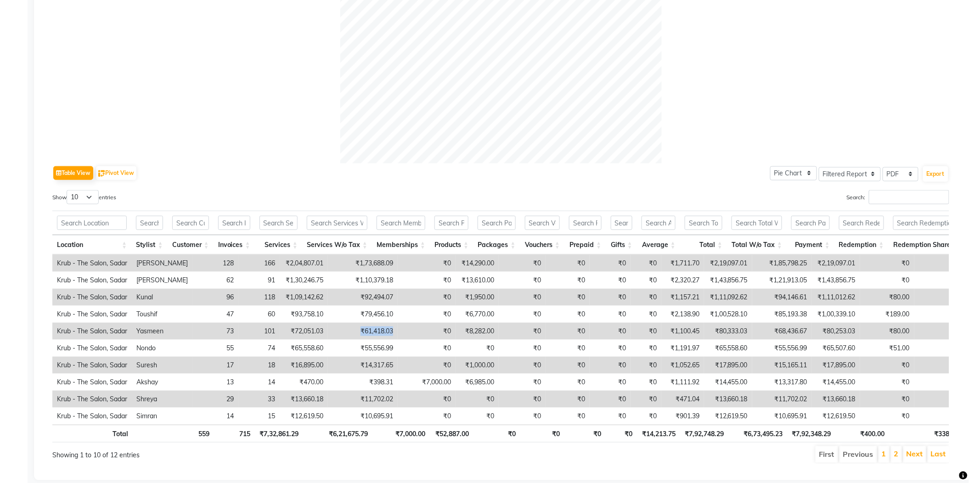
drag, startPoint x: 331, startPoint y: 320, endPoint x: 375, endPoint y: 318, distance: 44.1
click at [375, 323] on tr "Krub - The Salon, [PERSON_NAME] 73 101 ₹72,051.03 ₹61,418.03 ₹0 ₹8,282.00 ₹0 ₹0…" at bounding box center [544, 331] width 984 height 17
click at [298, 122] on div at bounding box center [500, 2] width 897 height 321
click at [223, 138] on div at bounding box center [500, 2] width 897 height 321
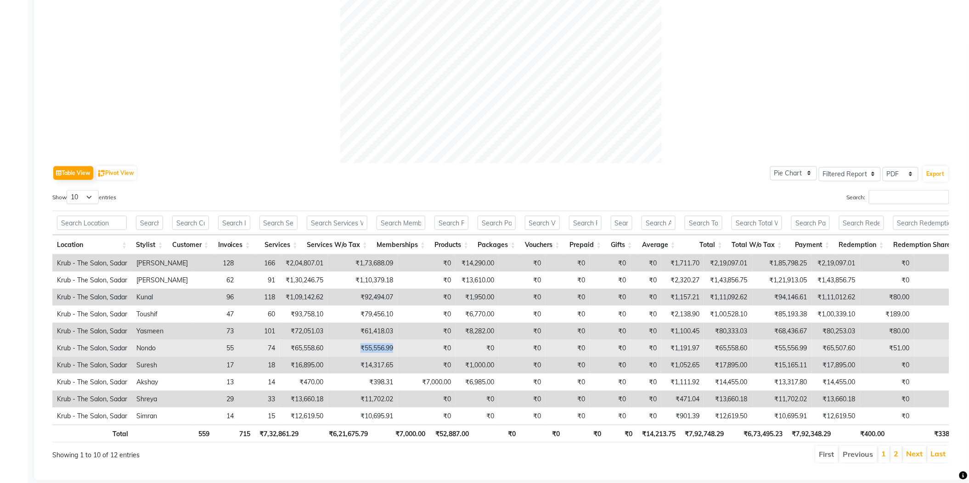
drag, startPoint x: 333, startPoint y: 337, endPoint x: 380, endPoint y: 343, distance: 48.1
click at [380, 343] on tr "Krub - The Salon, Sadar Nondo 55 74 ₹65,558.60 ₹55,556.99 ₹0 ₹0 ₹0 ₹0 ₹0 ₹0 ₹1,…" at bounding box center [544, 348] width 984 height 17
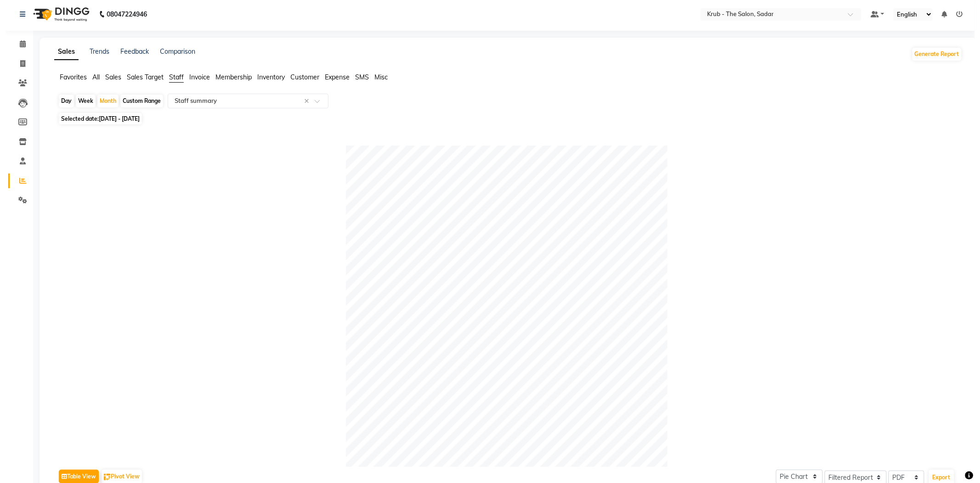
scroll to position [0, 0]
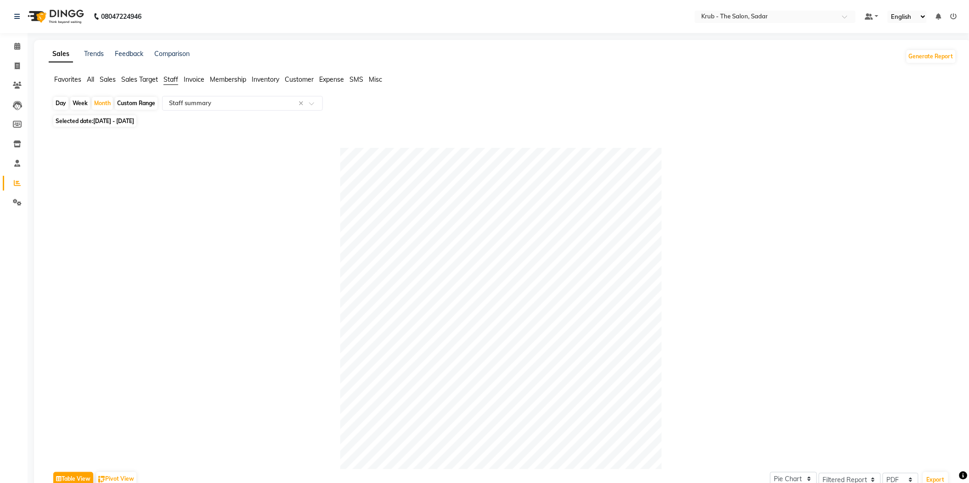
click at [28, 45] on main "Sales Trends Feedback Comparison Generate Report Favorites All Sales Sales Targ…" at bounding box center [498, 420] width 941 height 760
click at [15, 51] on span at bounding box center [17, 46] width 16 height 11
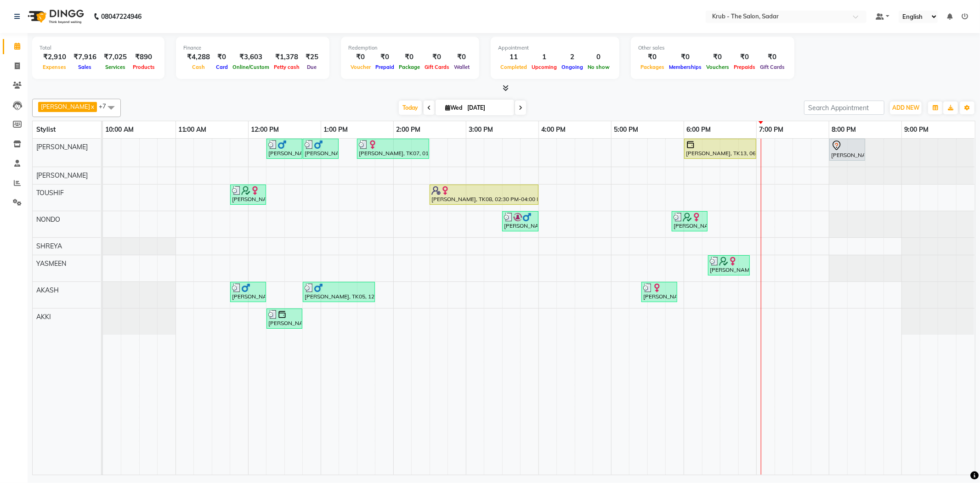
click at [963, 14] on icon at bounding box center [964, 16] width 6 height 6
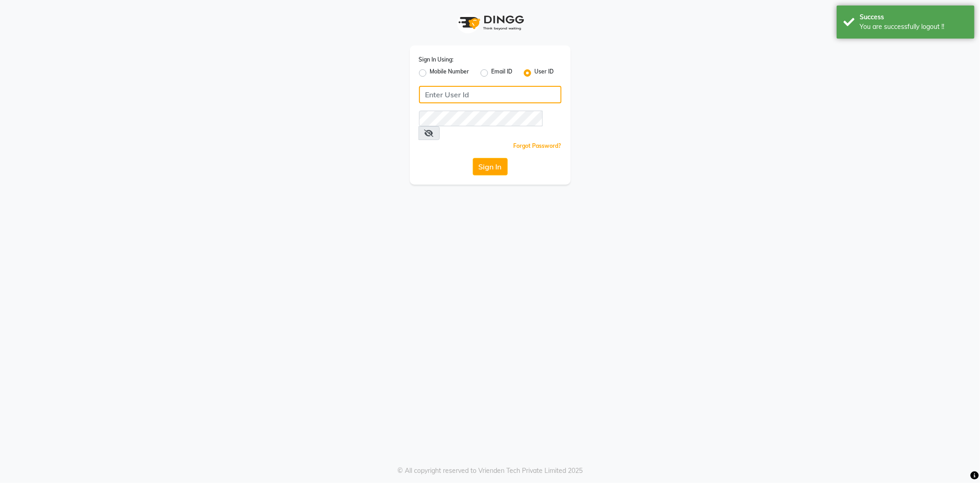
type input "8600687890"
click at [430, 68] on label "Mobile Number" at bounding box center [449, 73] width 39 height 11
click at [430, 68] on input "Mobile Number" at bounding box center [433, 71] width 6 height 6
radio input "true"
radio input "false"
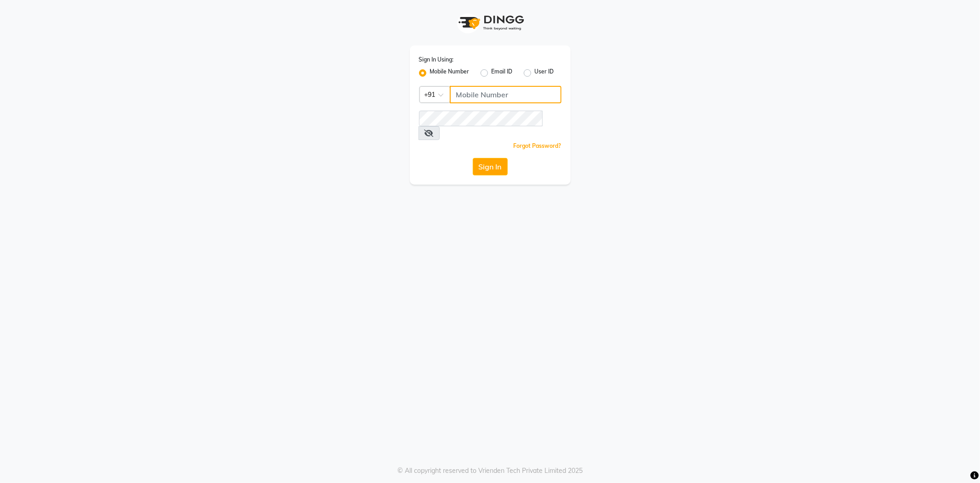
click at [502, 89] on input "Username" at bounding box center [506, 94] width 112 height 17
type input "8600687890"
click at [487, 158] on button "Sign In" at bounding box center [490, 166] width 35 height 17
